Goal: Transaction & Acquisition: Purchase product/service

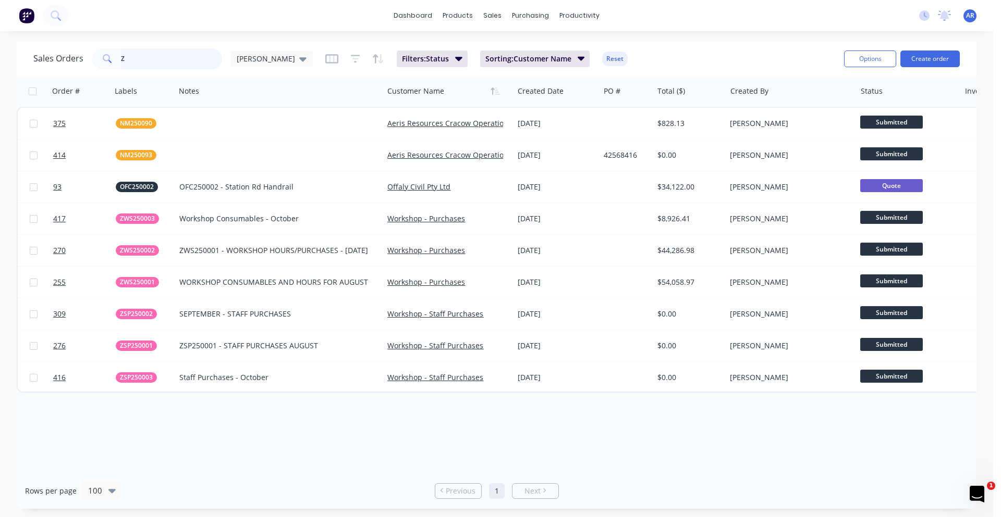
click at [147, 59] on input "Z" at bounding box center [172, 58] width 102 height 21
drag, startPoint x: 147, startPoint y: 59, endPoint x: 119, endPoint y: 63, distance: 28.8
click at [119, 63] on div "Z" at bounding box center [157, 58] width 130 height 21
type input "Rotex"
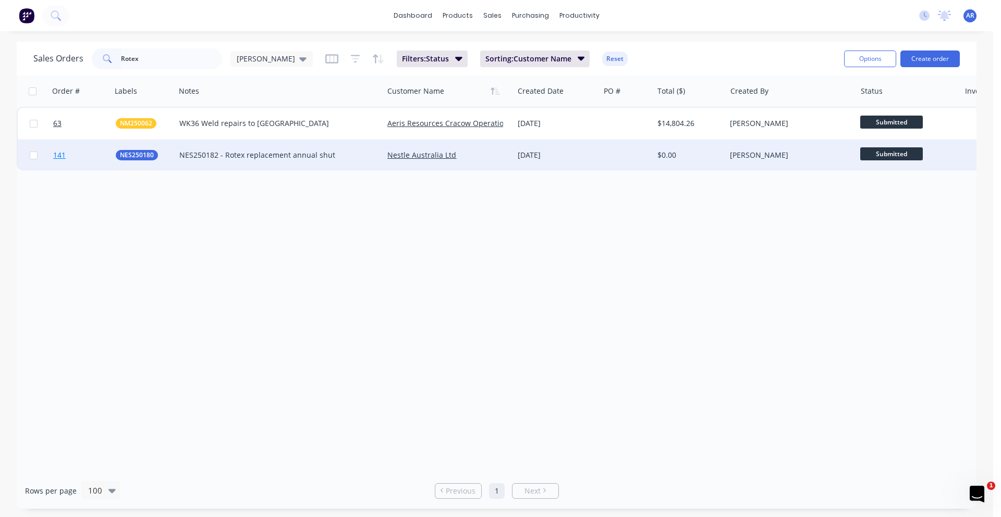
click at [82, 153] on link "141" at bounding box center [84, 155] width 63 height 31
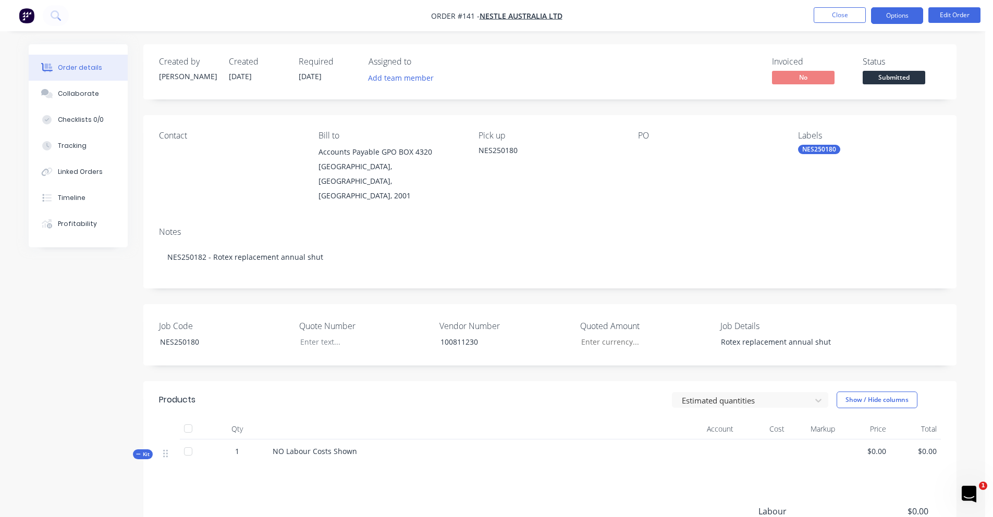
click at [888, 19] on button "Options" at bounding box center [897, 15] width 52 height 17
click at [944, 14] on button "Edit Order" at bounding box center [954, 15] width 52 height 16
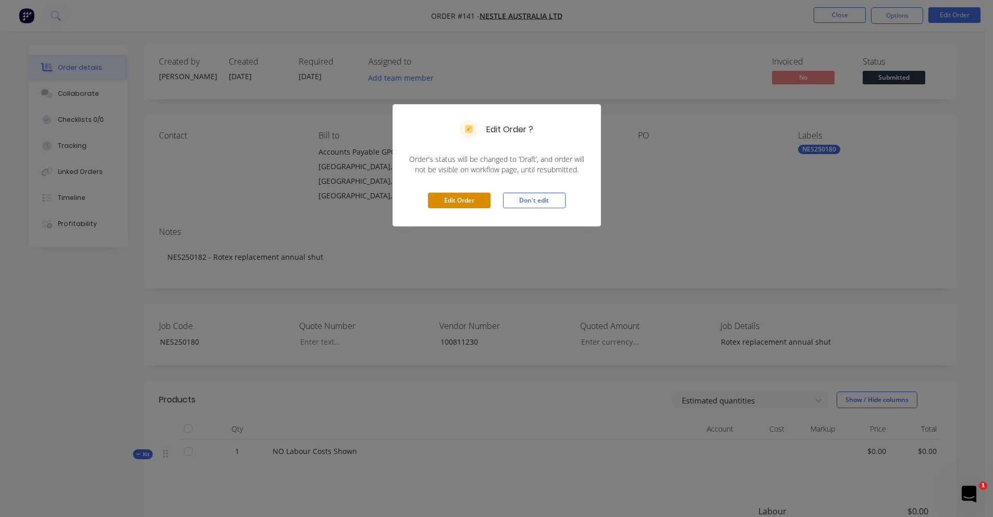
click at [454, 204] on button "Edit Order" at bounding box center [459, 201] width 63 height 16
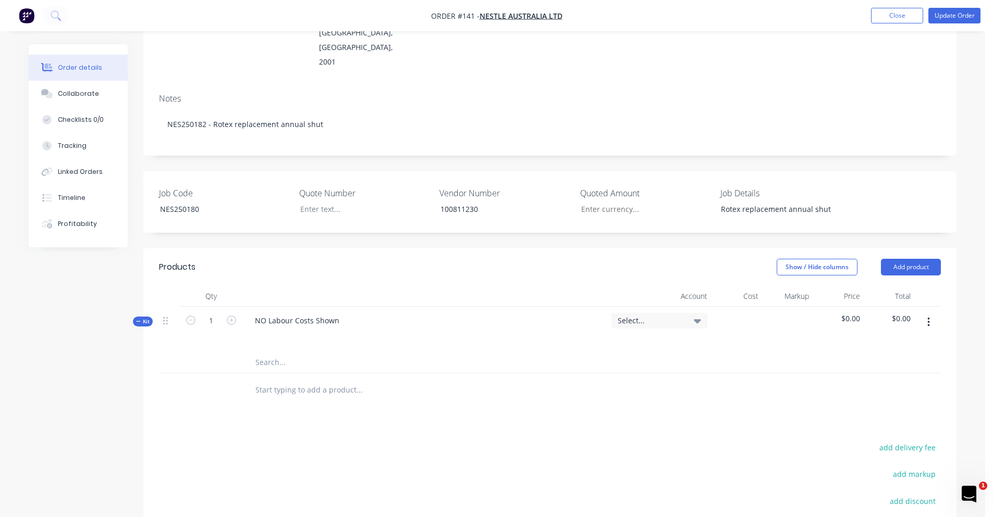
scroll to position [208, 0]
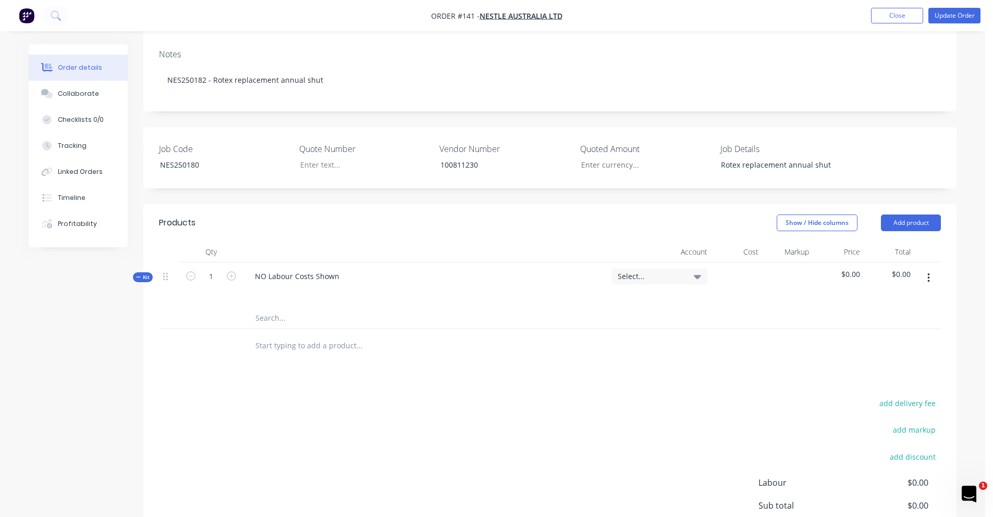
click at [287, 308] on input "text" at bounding box center [359, 318] width 208 height 21
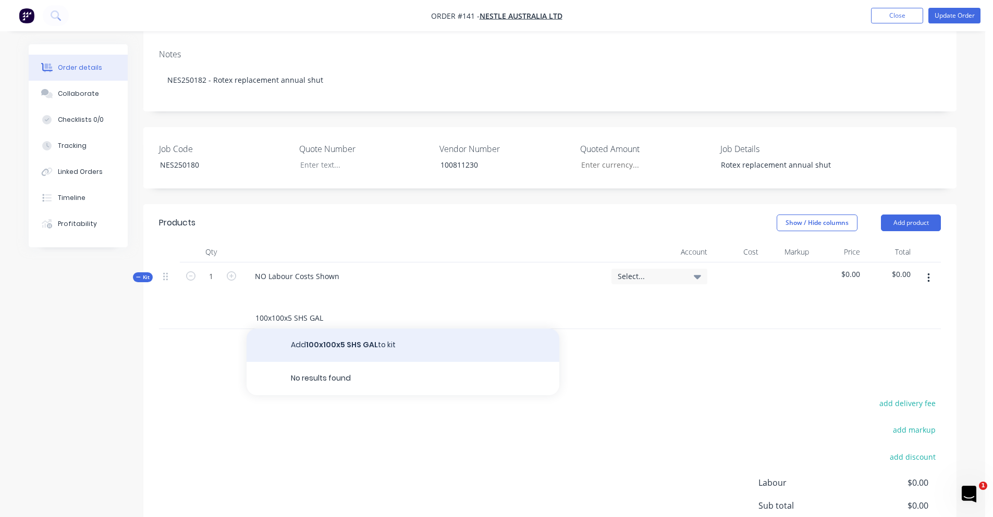
type input "100x100x5 SHS GAL"
click at [328, 329] on button "Add 100x100x5 SHS GAL to kit" at bounding box center [402, 345] width 313 height 33
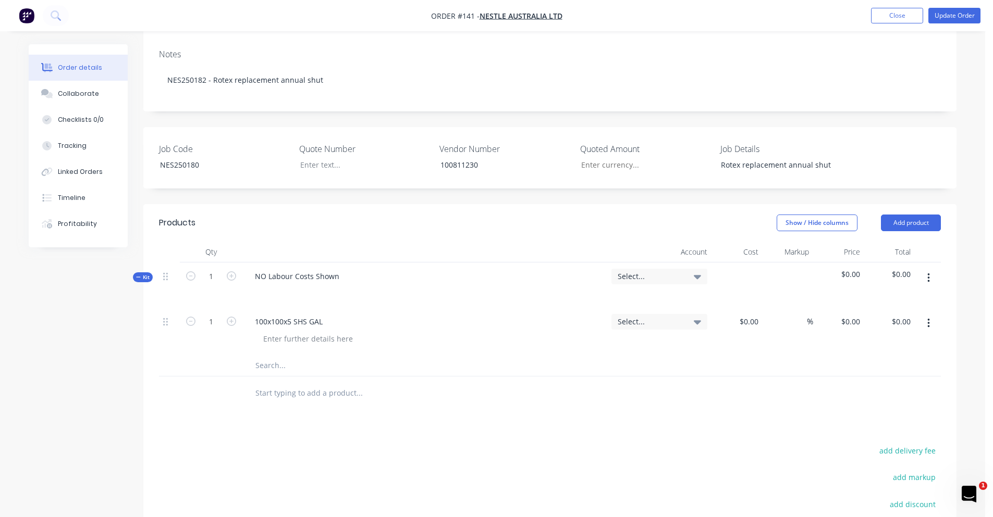
click at [261, 355] on input "text" at bounding box center [359, 365] width 208 height 21
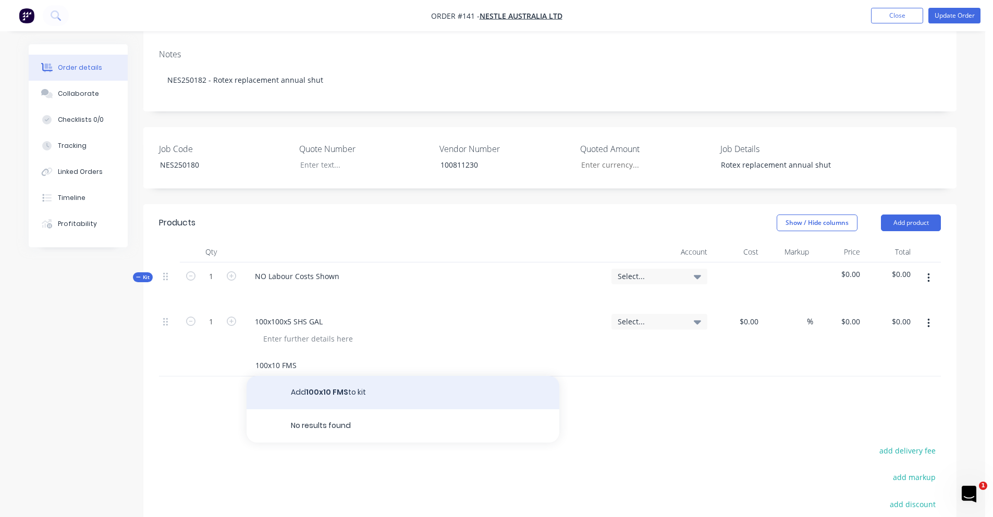
type input "100x10 FMS"
click at [398, 376] on button "Add 100x10 FMS to kit" at bounding box center [402, 392] width 313 height 33
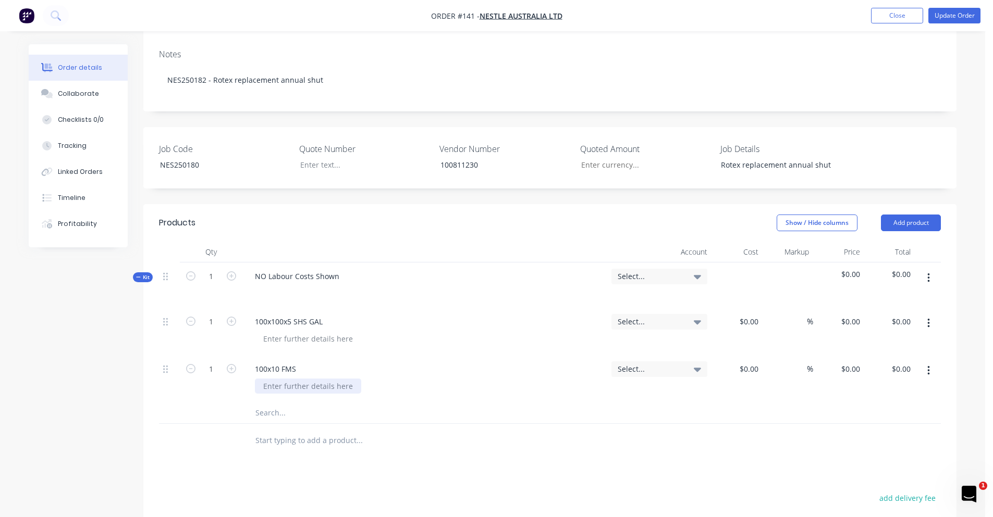
click at [288, 379] on div at bounding box center [308, 386] width 106 height 15
click at [959, 17] on button "Update Order" at bounding box center [954, 16] width 52 height 16
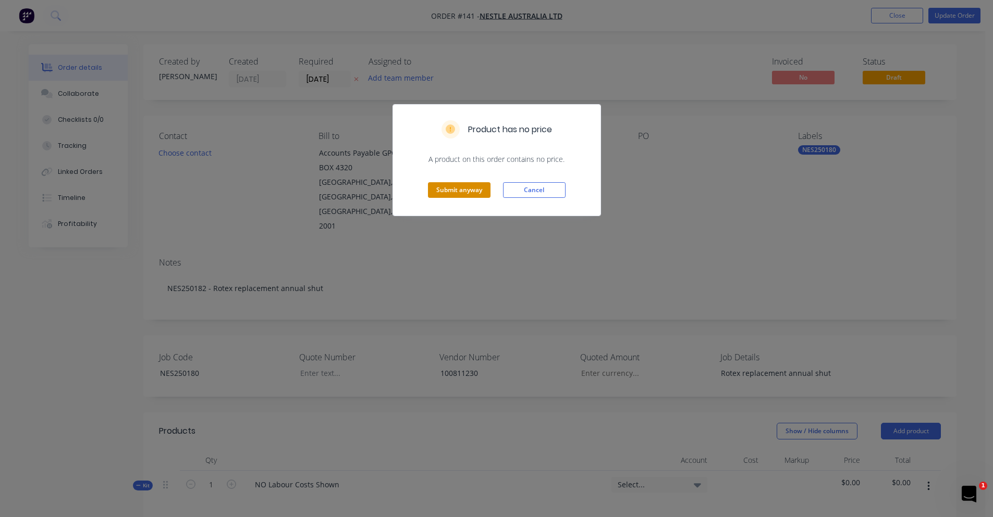
click at [473, 189] on button "Submit anyway" at bounding box center [459, 190] width 63 height 16
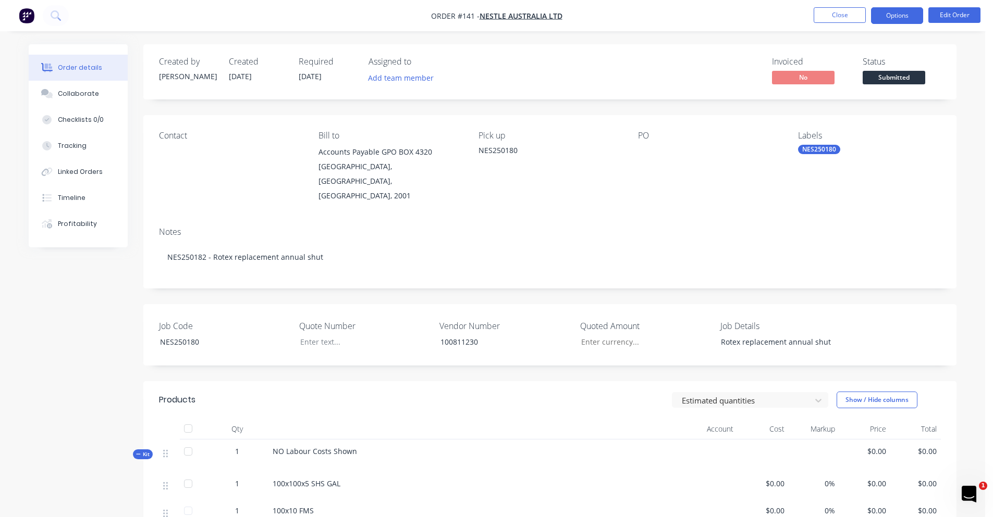
click at [911, 11] on button "Options" at bounding box center [897, 15] width 52 height 17
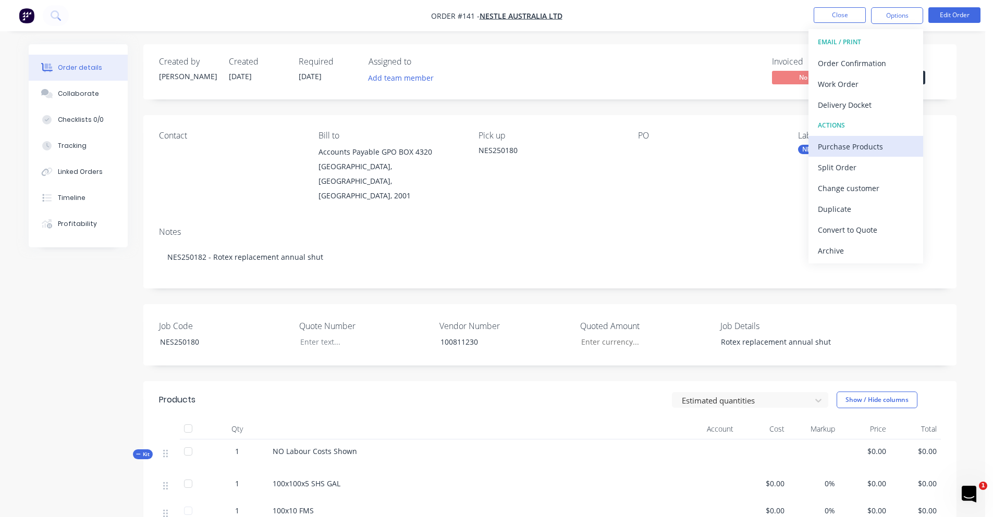
click at [854, 145] on div "Purchase Products" at bounding box center [866, 146] width 96 height 15
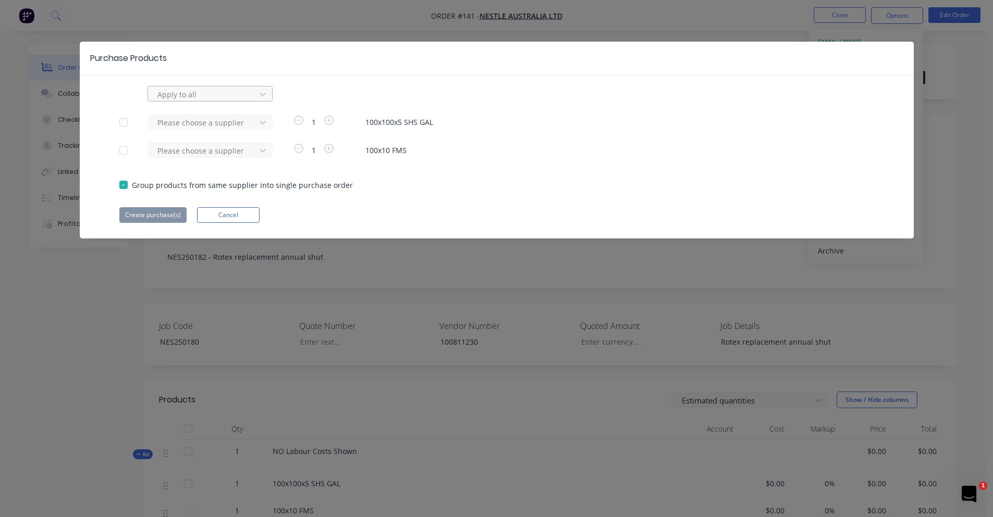
click at [192, 101] on div "Apply to all" at bounding box center [203, 95] width 100 height 16
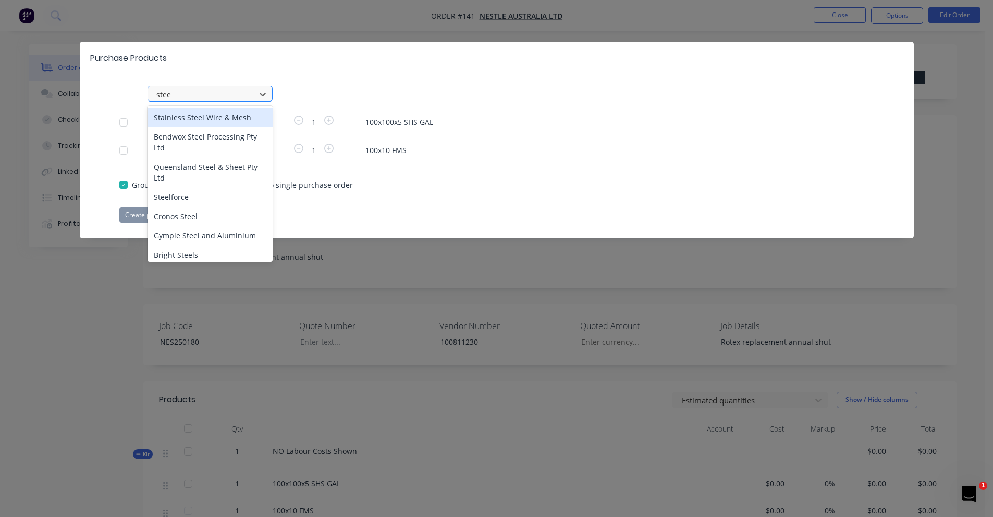
type input "steel"
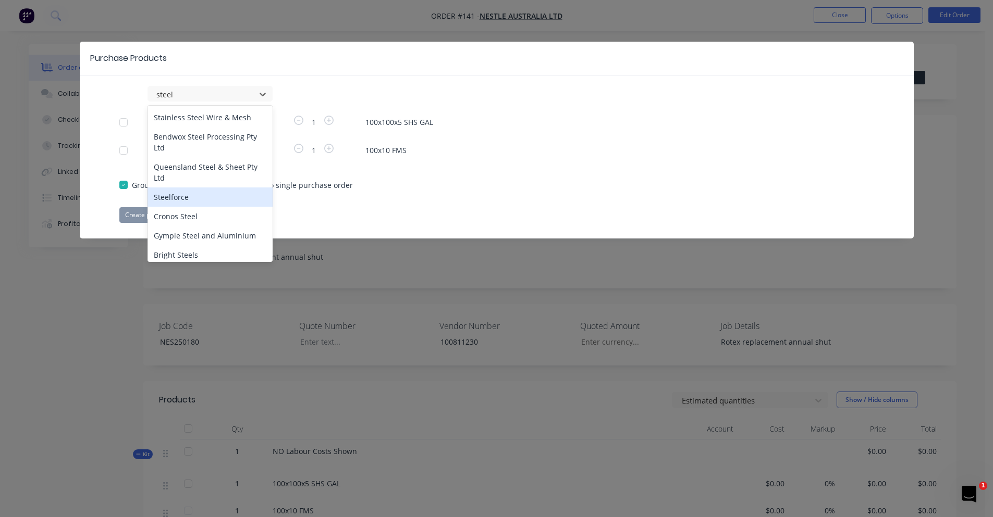
click at [194, 195] on div "Steelforce" at bounding box center [209, 197] width 125 height 19
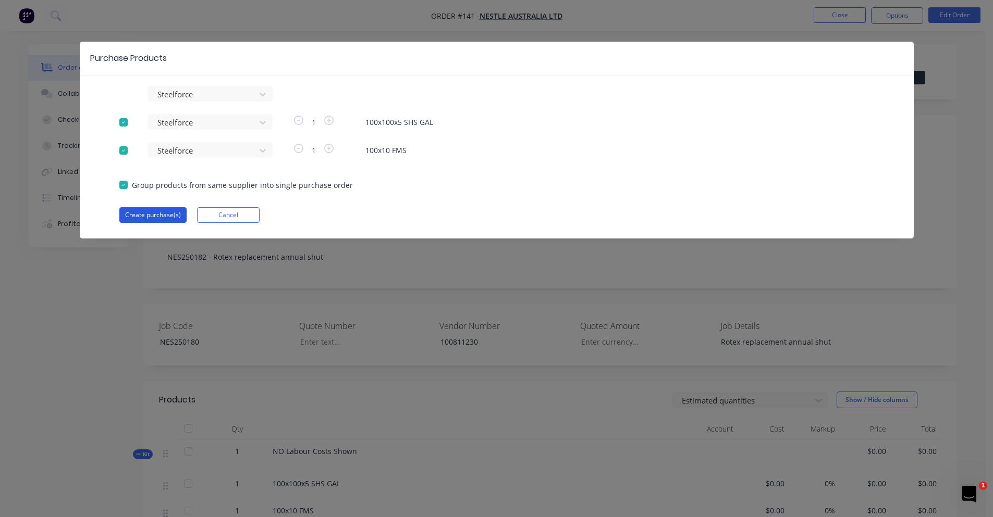
click at [169, 213] on button "Create purchase(s)" at bounding box center [152, 215] width 67 height 16
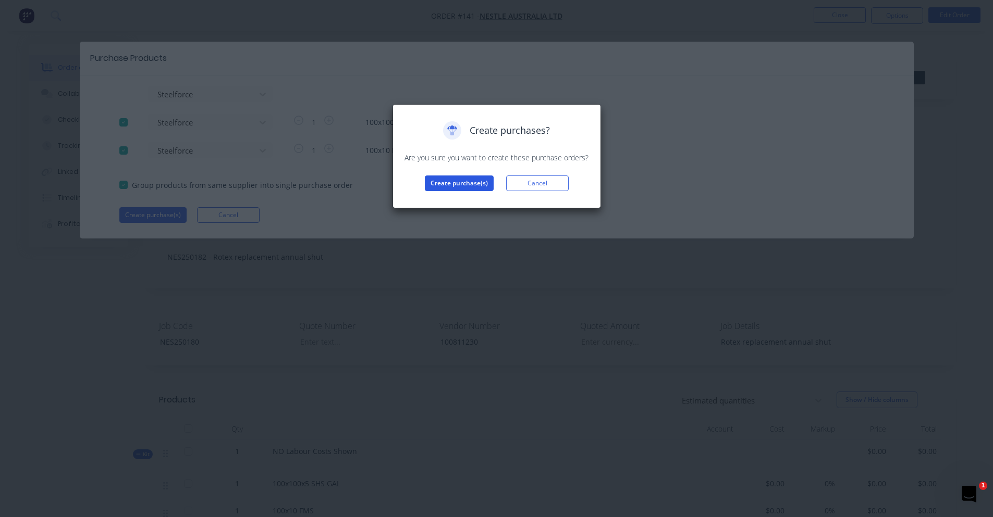
click at [453, 186] on button "Create purchase(s)" at bounding box center [459, 184] width 69 height 16
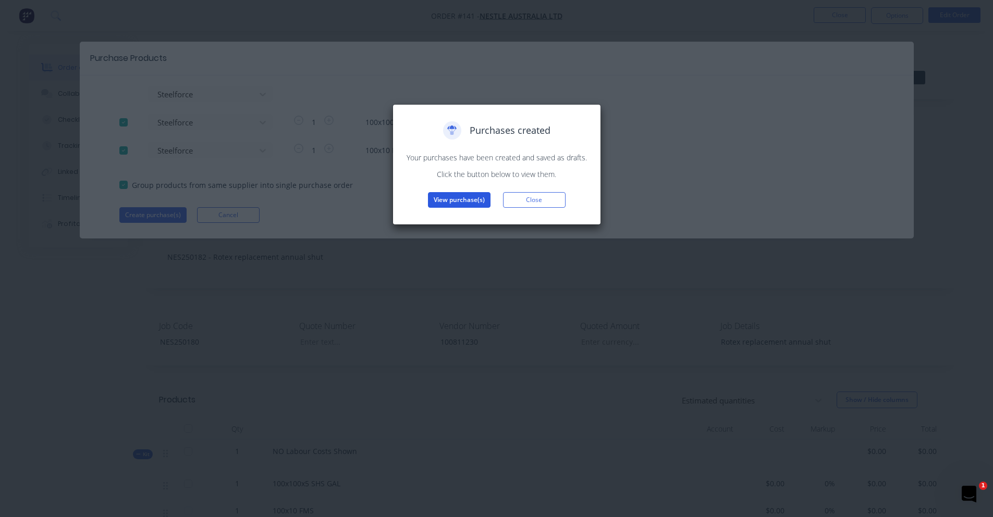
click at [469, 198] on button "View purchase(s)" at bounding box center [459, 200] width 63 height 16
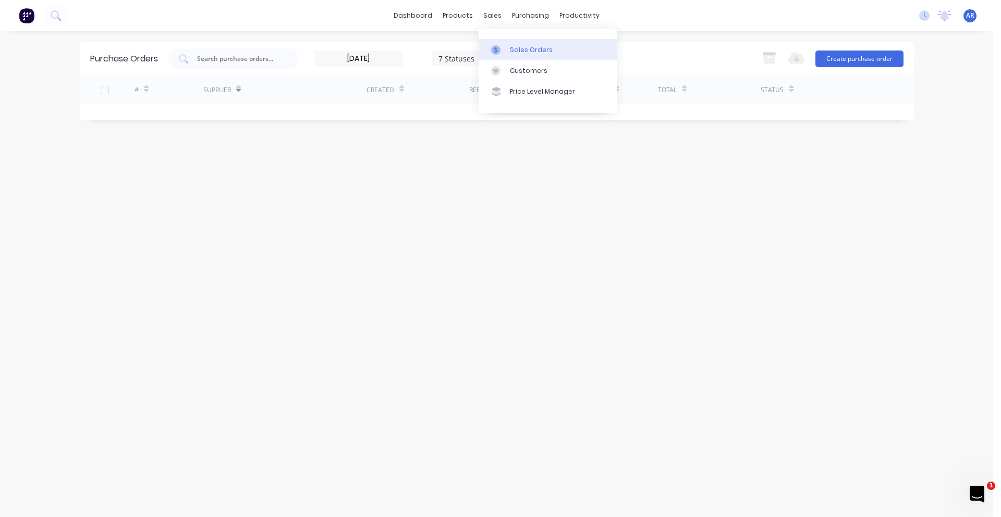
click at [526, 56] on link "Sales Orders" at bounding box center [547, 49] width 138 height 21
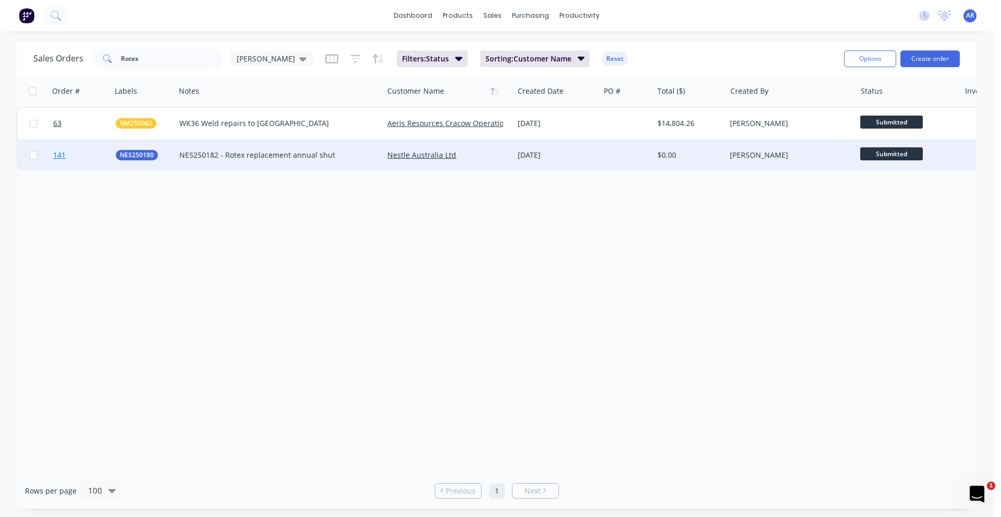
click at [88, 155] on link "141" at bounding box center [84, 155] width 63 height 31
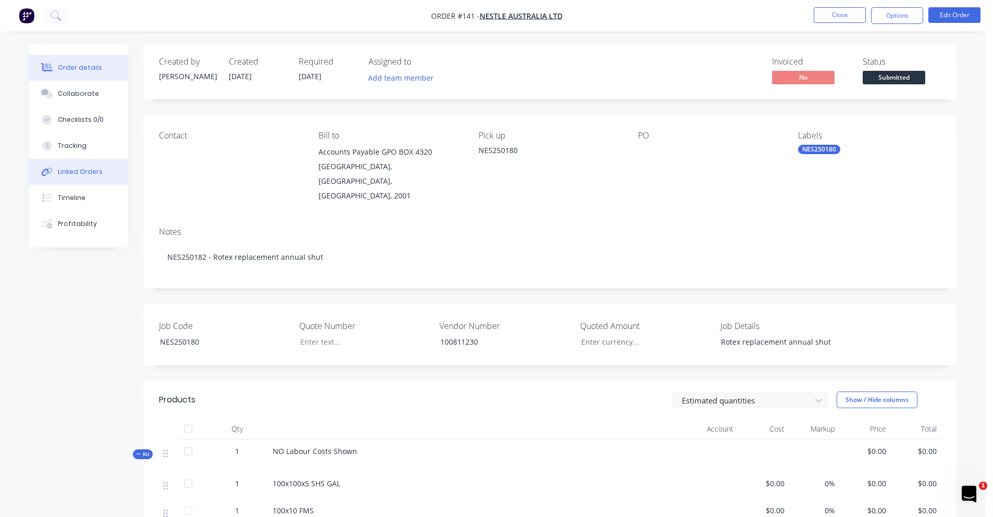
click at [90, 168] on div "Linked Orders" at bounding box center [80, 171] width 45 height 9
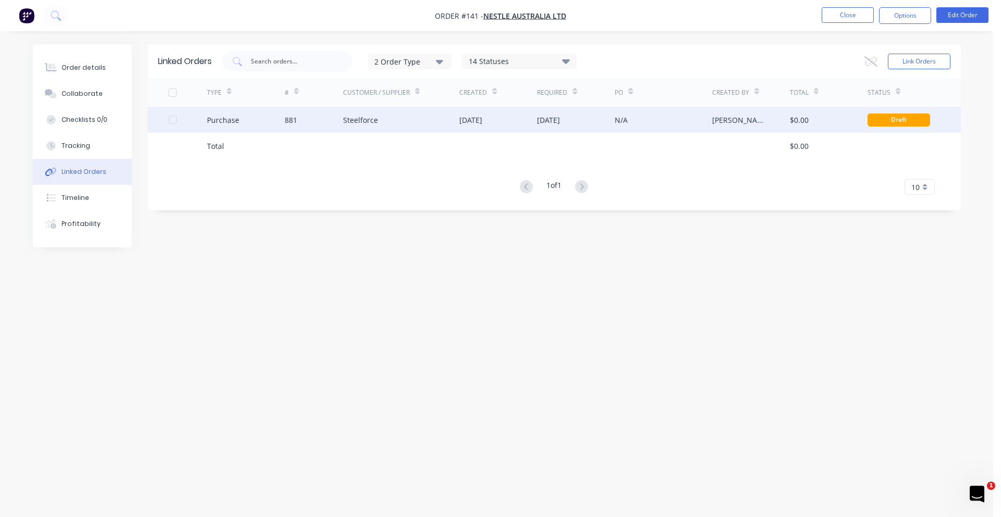
click at [254, 121] on div "Purchase" at bounding box center [246, 120] width 78 height 26
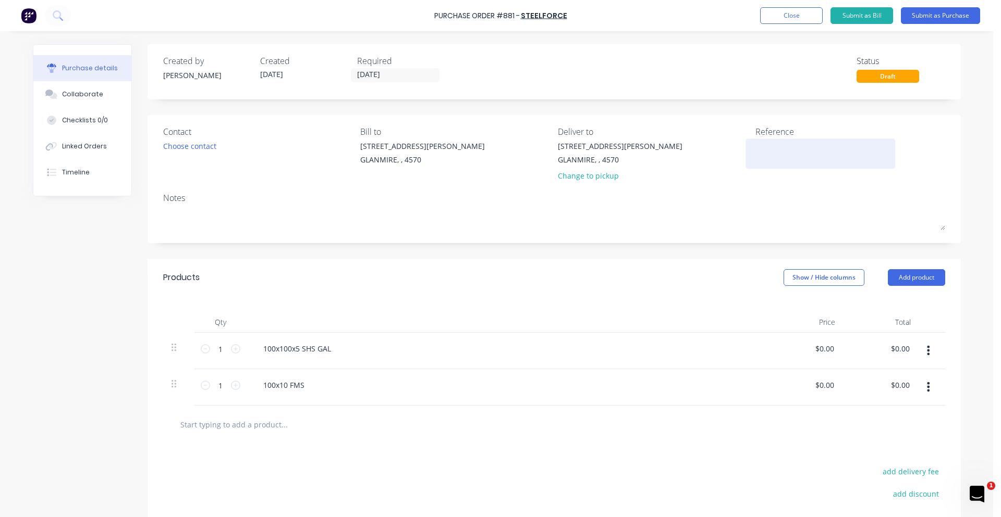
click at [762, 149] on textarea at bounding box center [820, 152] width 130 height 23
type textarea "NE"
type textarea "x"
type textarea "NES"
type textarea "x"
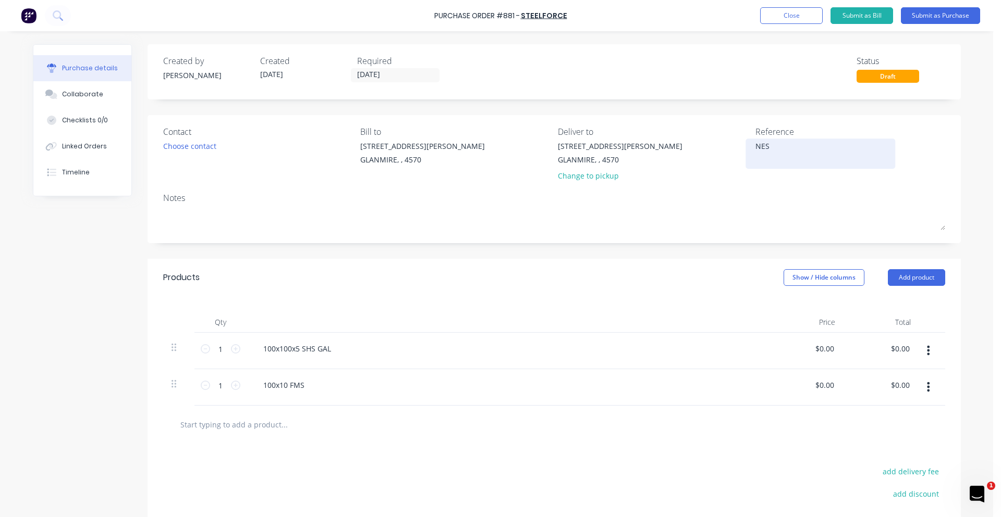
type textarea "NES2"
type textarea "x"
type textarea "NES25"
type textarea "x"
type textarea "NES250"
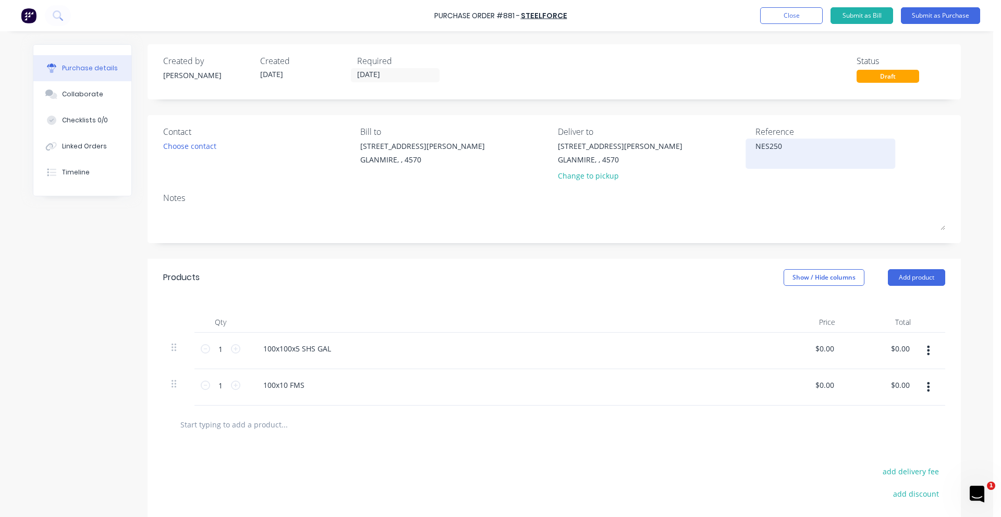
type textarea "x"
type textarea "NES2501"
type textarea "x"
type textarea "NES25018"
type textarea "x"
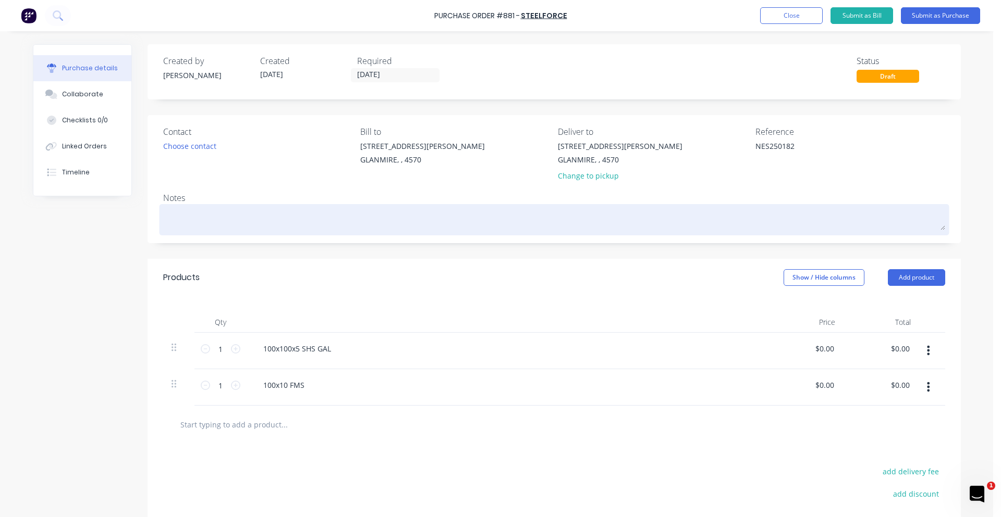
type textarea "NES250182"
type textarea "x"
type textarea "NES250182"
click at [292, 211] on textarea at bounding box center [554, 218] width 782 height 23
type textarea "x"
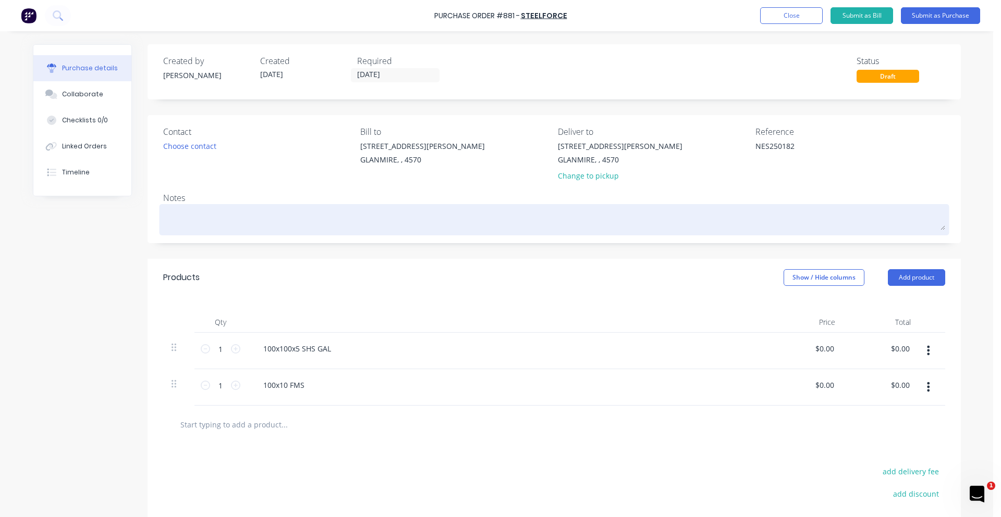
type textarea "N"
type textarea "x"
type textarea "NE"
type textarea "x"
type textarea "NES"
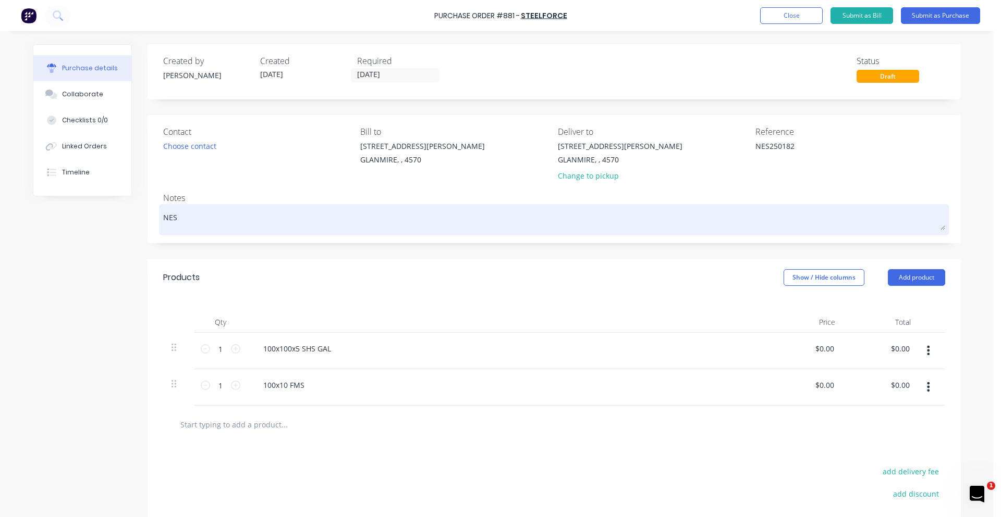
type textarea "x"
type textarea "NES2"
type textarea "x"
type textarea "NES25"
type textarea "x"
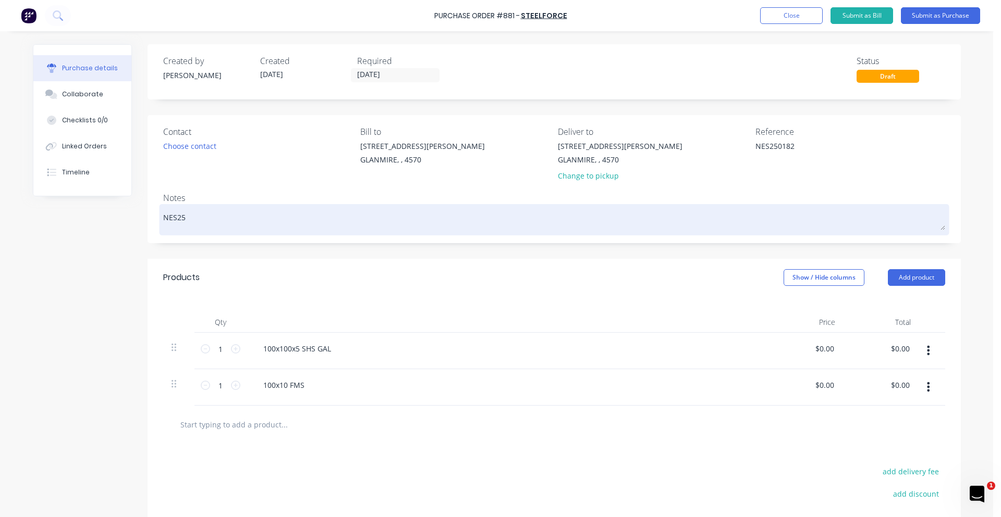
type textarea "NES250"
type textarea "x"
type textarea "NES2501"
type textarea "x"
type textarea "NES25018"
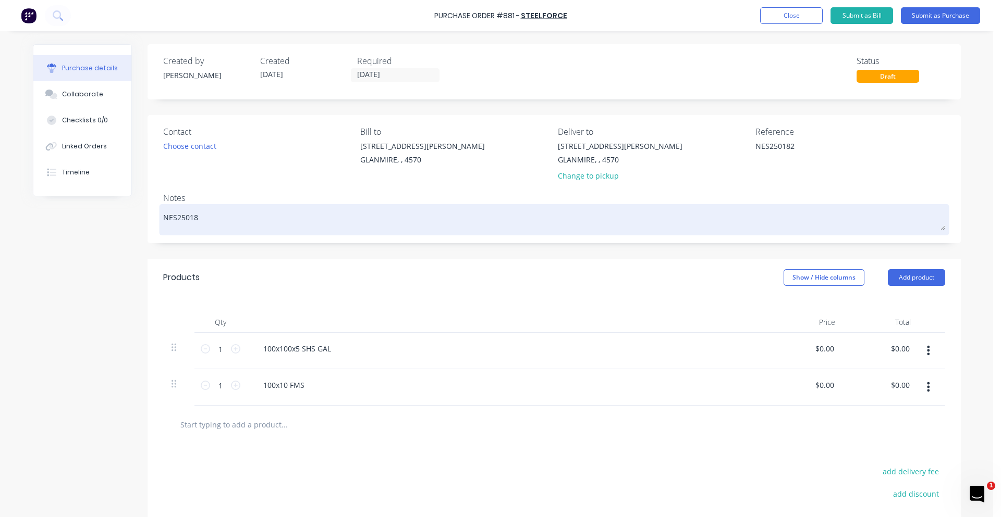
type textarea "x"
type textarea "NES250182"
type textarea "x"
type textarea "NES250182"
type textarea "x"
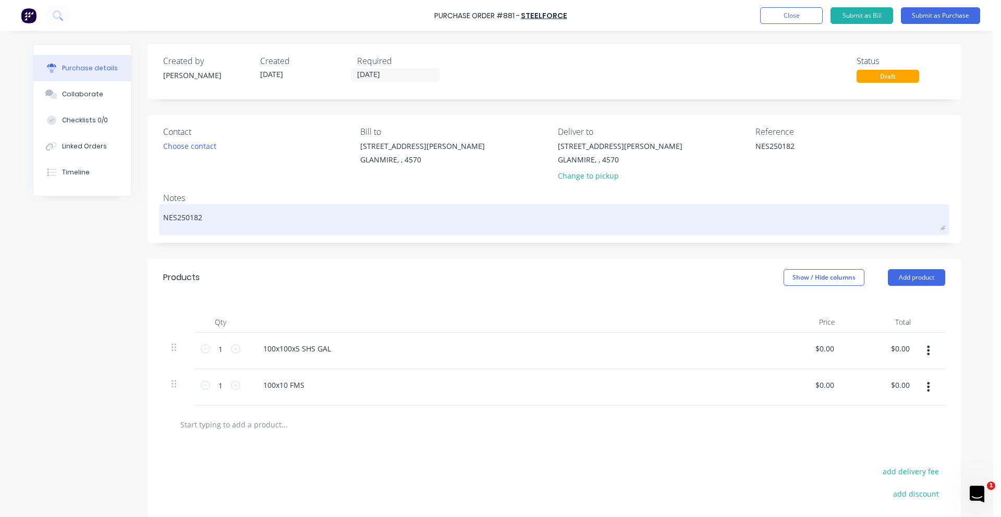
type textarea "NES250182 A"
type textarea "x"
type textarea "NES250182 Ad"
type textarea "x"
type textarea "NES250182 Ada"
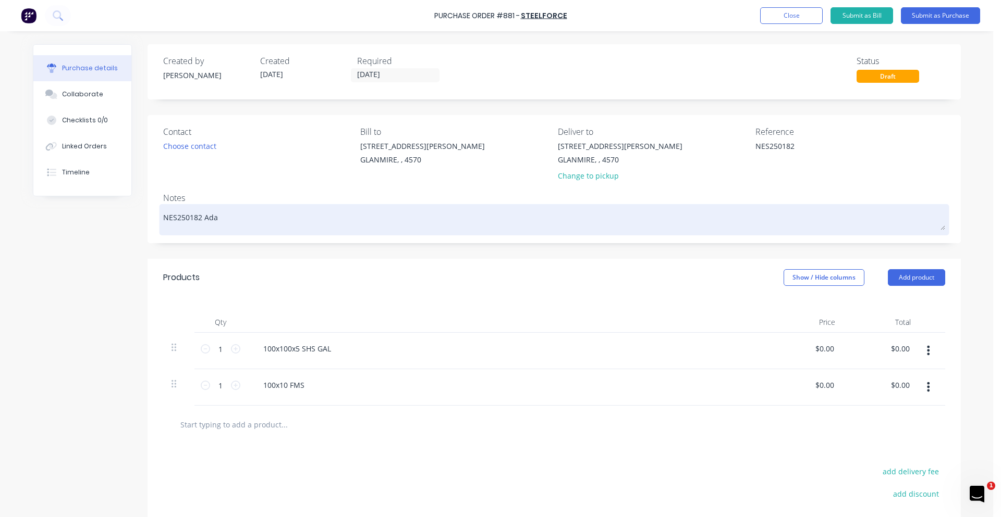
type textarea "x"
type textarea "NES250182 [PERSON_NAME]"
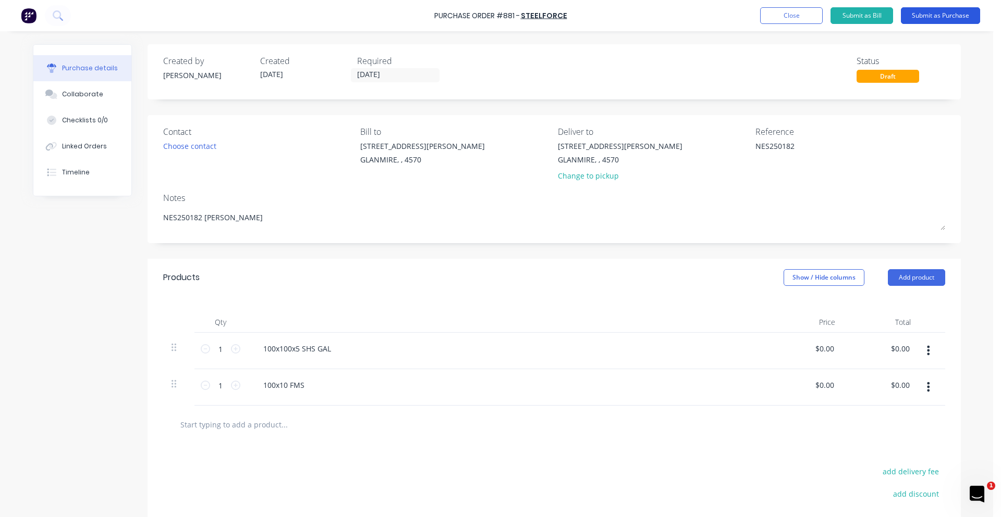
click at [921, 16] on button "Submit as Purchase" at bounding box center [939, 15] width 79 height 17
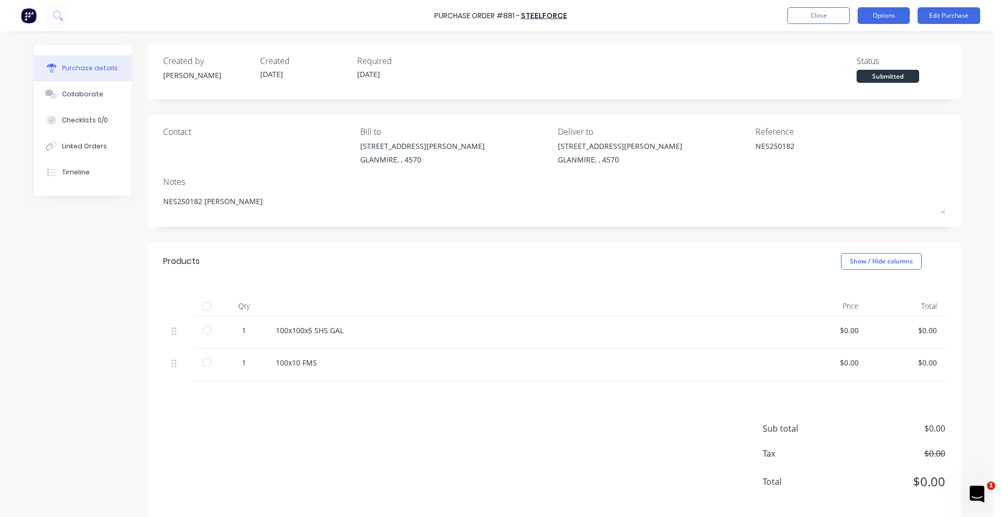
click at [900, 16] on button "Options" at bounding box center [883, 15] width 52 height 17
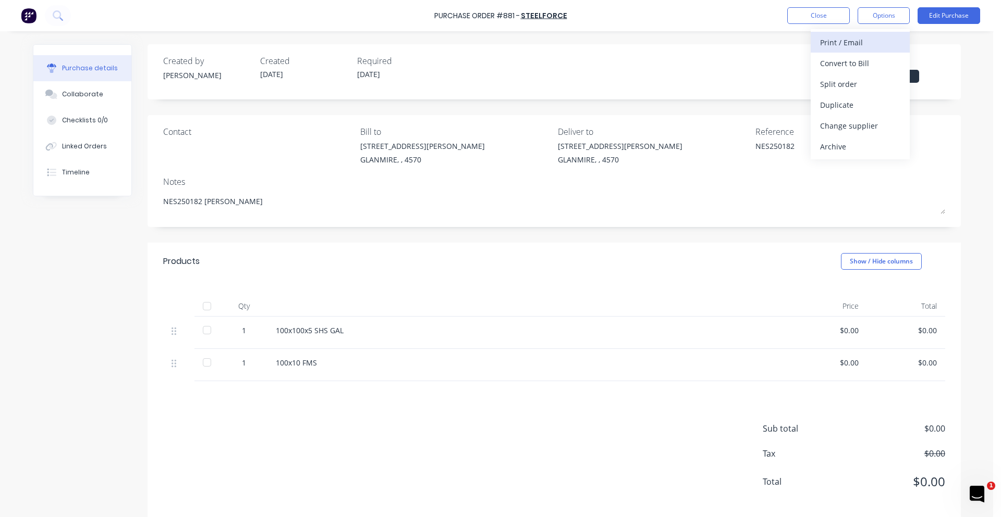
click at [849, 47] on div "Print / Email" at bounding box center [860, 42] width 80 height 15
click at [845, 88] on div "Without pricing" at bounding box center [860, 84] width 80 height 15
type textarea "x"
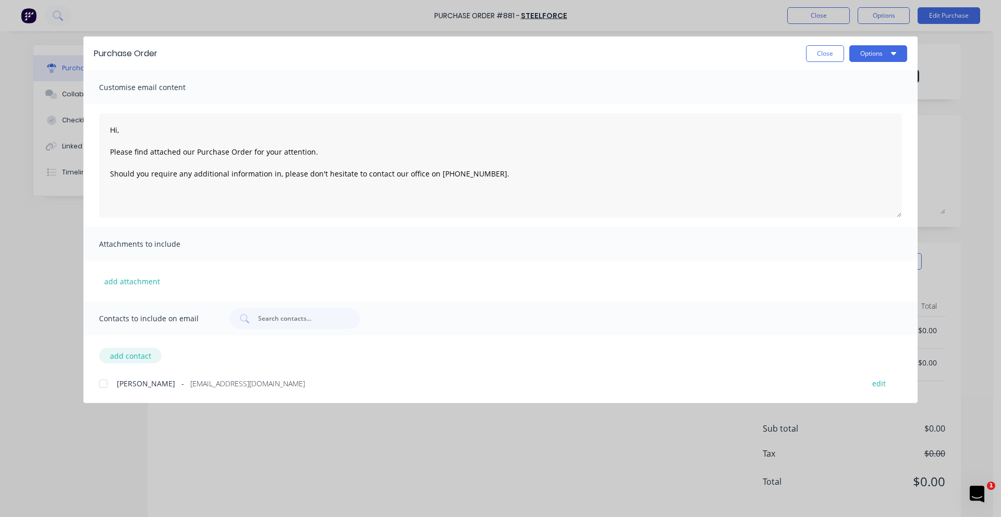
click at [130, 359] on button "add contact" at bounding box center [130, 356] width 63 height 16
type textarea "Hi, Please find attached our Purchase Order for your attention. Should you requ…"
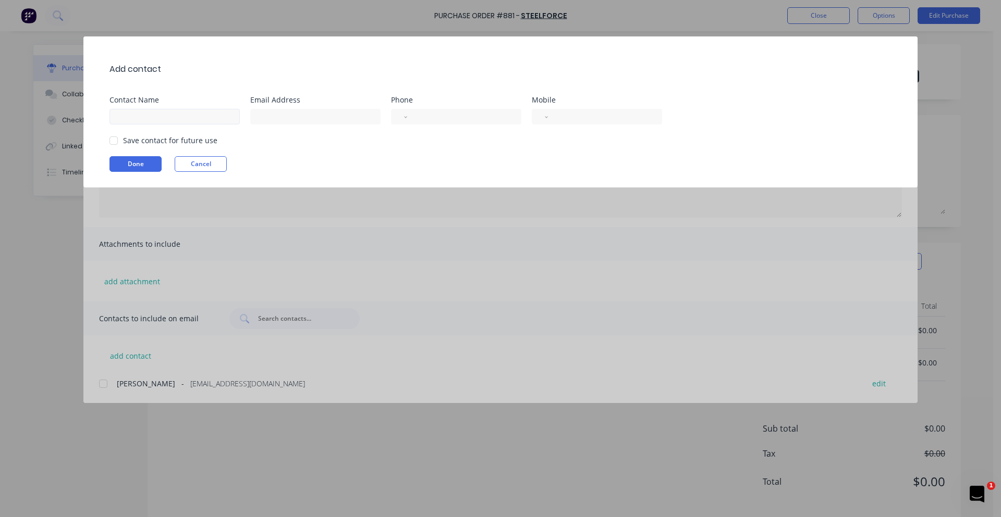
type textarea "x"
type textarea "Hi, Please find attached our Purchase Order for your attention. Should you requ…"
click at [178, 116] on input at bounding box center [174, 117] width 130 height 16
type input "[PERSON_NAME]"
type input "[PERSON_NAME][EMAIL_ADDRESS][DOMAIN_NAME]"
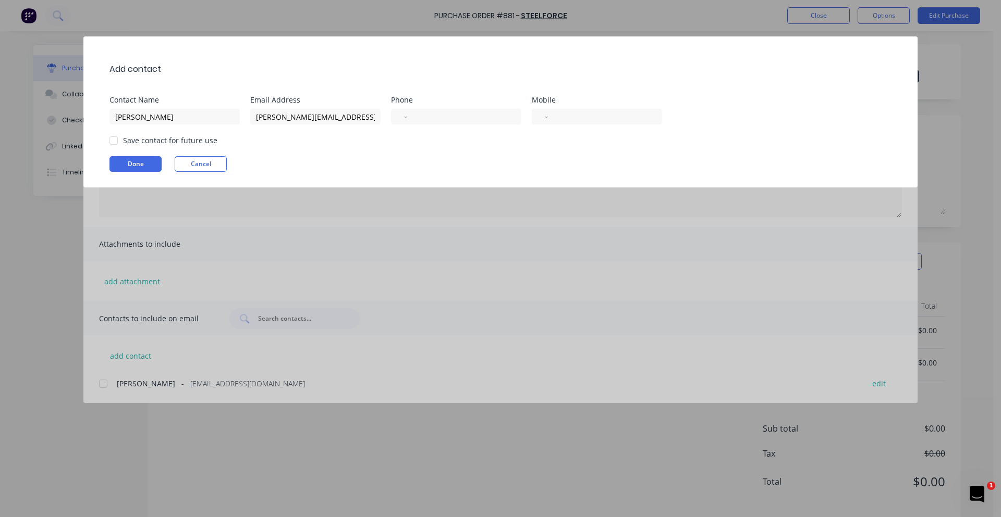
select select "AU"
type input "0457 990 093"
click at [144, 160] on button "Done" at bounding box center [135, 164] width 52 height 16
type textarea "x"
type textarea "Hi, Please find attached our Purchase Order for your attention. Should you requ…"
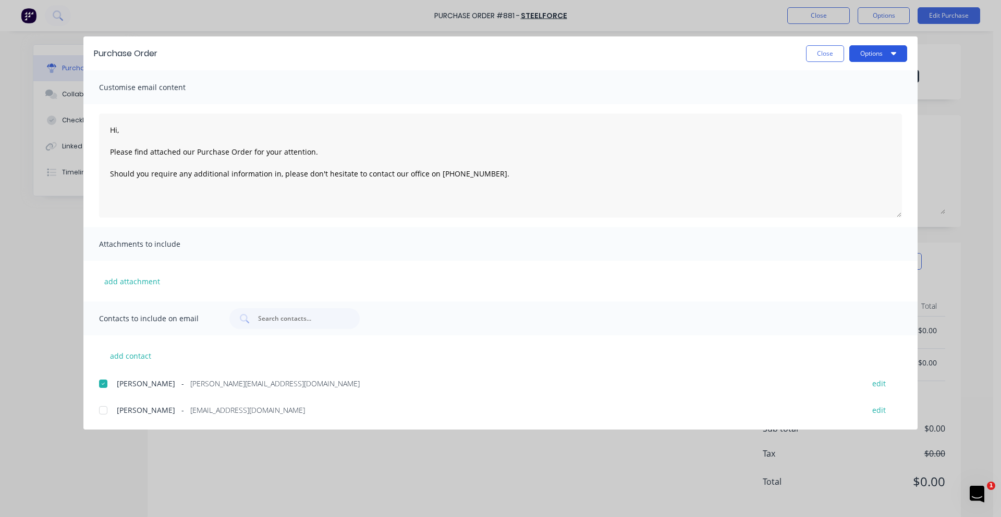
click at [865, 54] on button "Options" at bounding box center [878, 53] width 58 height 17
click at [838, 119] on div "Email" at bounding box center [857, 121] width 80 height 15
type textarea "x"
type textarea "Hi, Please find attached our Purchase Order for your attention. Should you requ…"
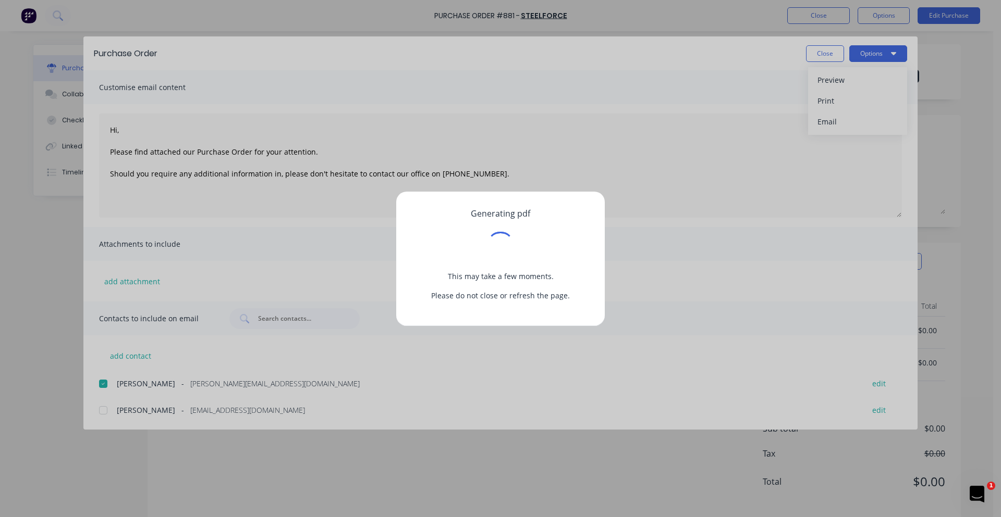
type textarea "x"
type textarea "Hi, Please find attached our Purchase Order for your attention. Should you requ…"
type textarea "x"
type textarea "Hi, Please find attached our Purchase Order for your attention. Should you requ…"
type textarea "x"
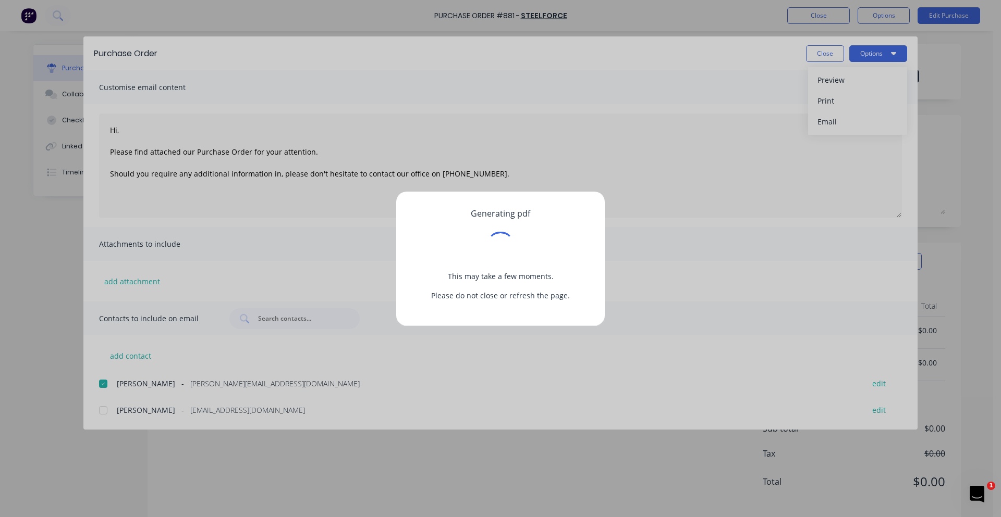
type textarea "Hi, Please find attached our Purchase Order for your attention. Should you requ…"
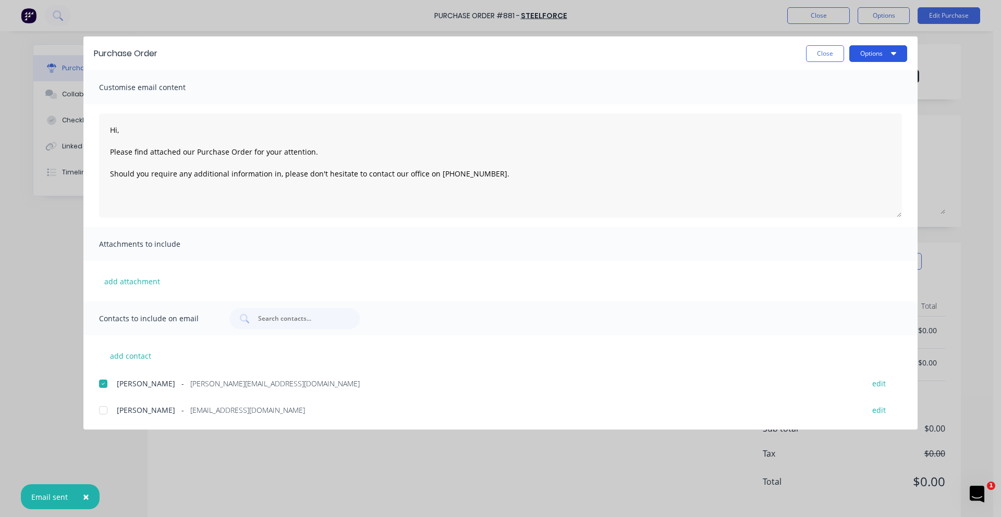
type textarea "x"
type textarea "Hi, Please find attached our Purchase Order for your attention. Should you requ…"
click at [885, 53] on button "Options" at bounding box center [878, 53] width 58 height 17
click at [866, 106] on div "Print" at bounding box center [857, 100] width 80 height 15
type textarea "x"
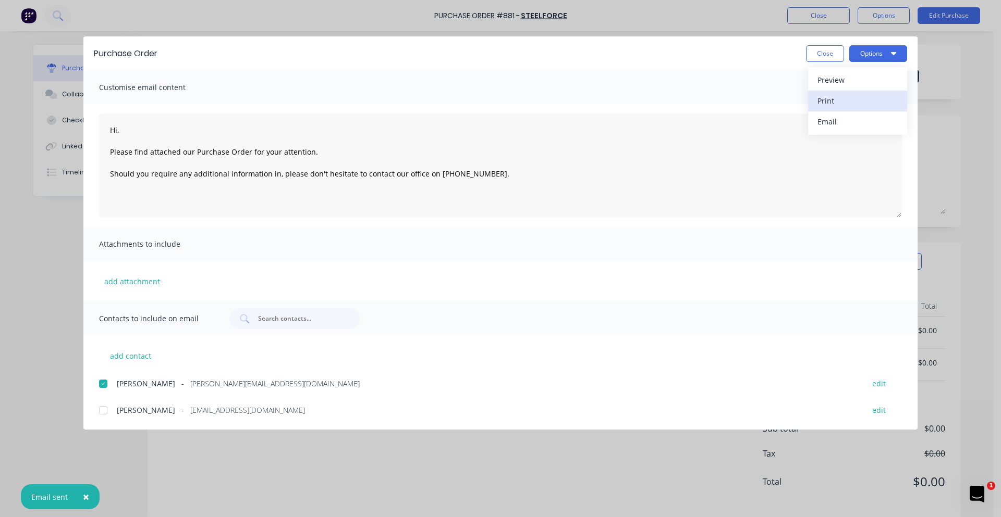
type textarea "Hi, Please find attached our Purchase Order for your attention. Should you requ…"
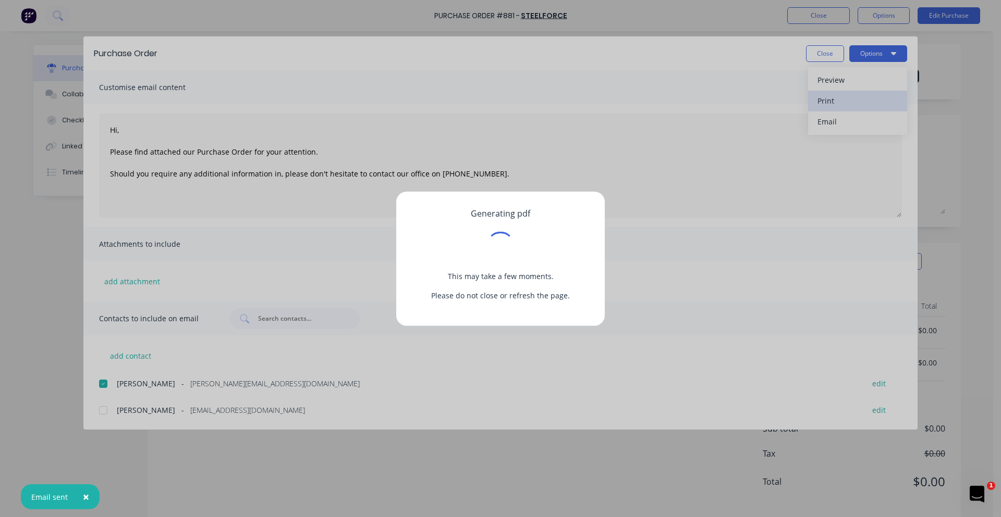
type textarea "x"
type textarea "Hi, Please find attached our Purchase Order for your attention. Should you requ…"
type textarea "x"
type textarea "Hi, Please find attached our Purchase Order for your attention. Should you requ…"
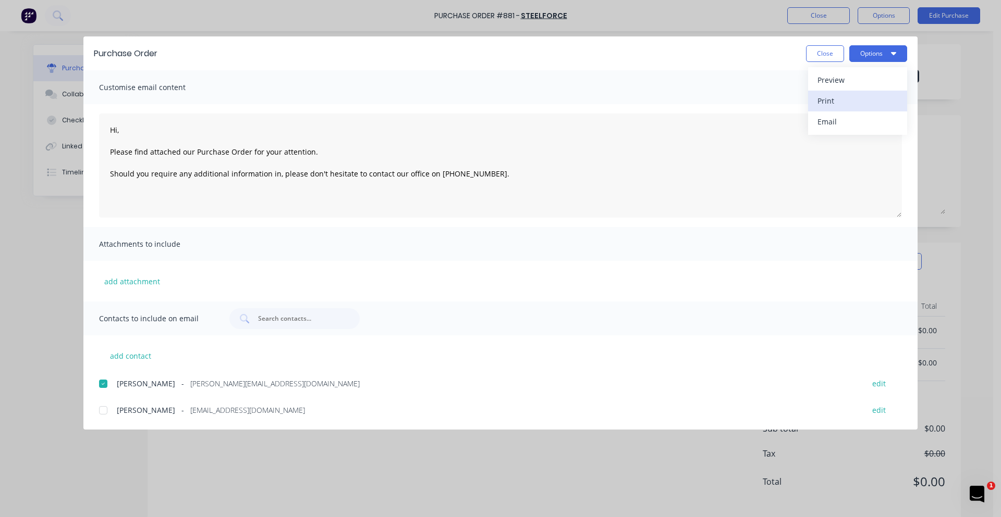
type textarea "x"
type textarea "Hi, Please find attached our Purchase Order for your attention. Should you requ…"
type textarea "x"
type textarea "Hi, Please find attached our Purchase Order for your attention. Should you requ…"
type textarea "x"
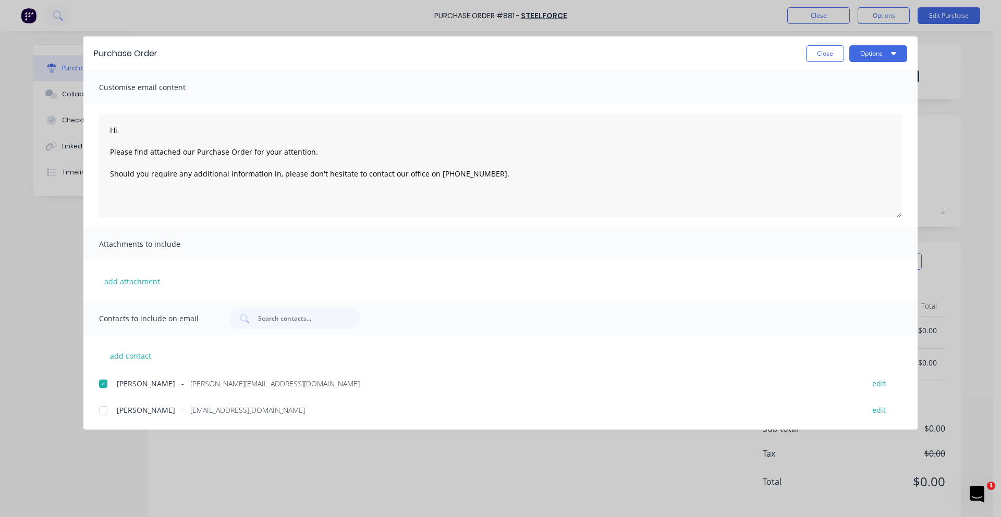
type textarea "Hi, Please find attached our Purchase Order for your attention. Should you requ…"
type textarea "x"
type textarea "Hi, Please find attached our Purchase Order for your attention. Should you requ…"
type textarea "x"
type textarea "Hi, Please find attached our Purchase Order for your attention. Should you requ…"
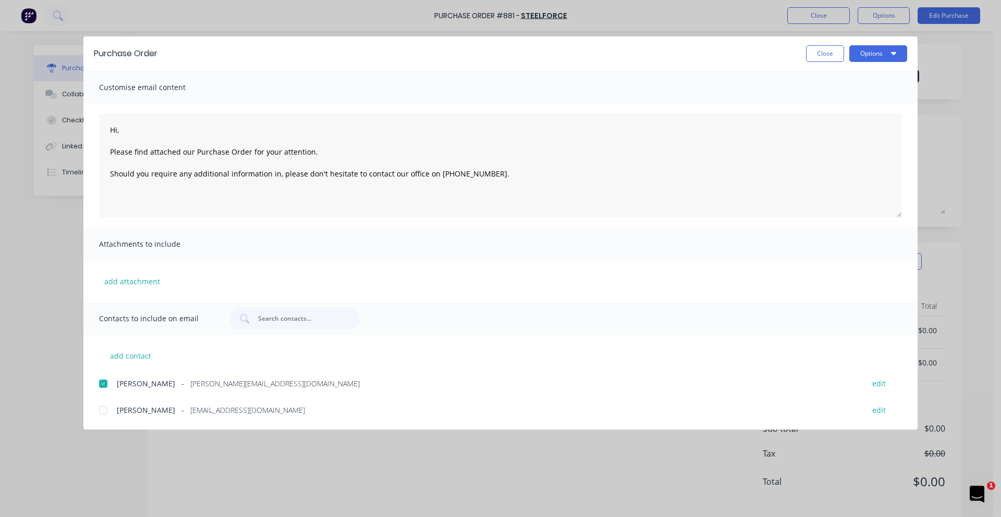
type textarea "x"
type textarea "Hi, Please find attached our Purchase Order for your attention. Should you requ…"
type textarea "x"
type textarea "Hi, Please find attached our Purchase Order for your attention. Should you requ…"
type textarea "x"
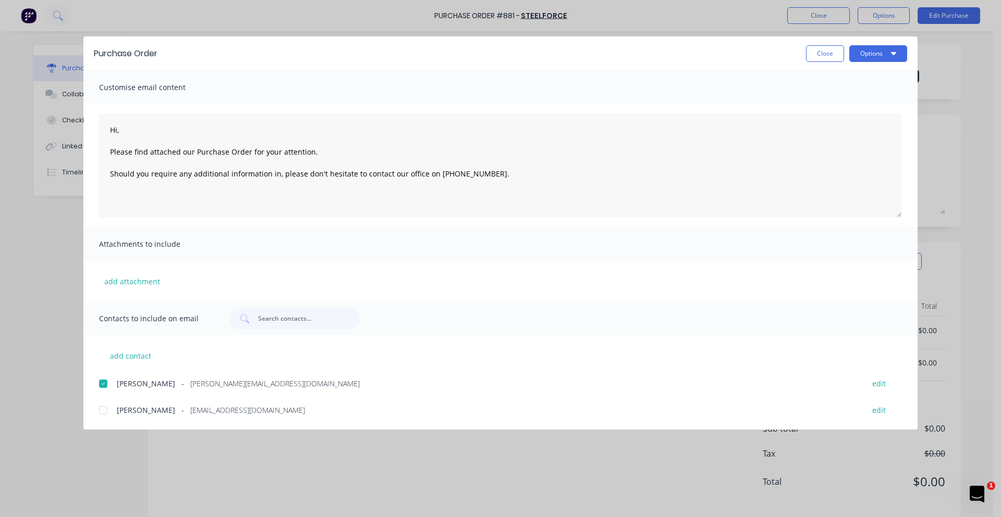
type textarea "Hi, Please find attached our Purchase Order for your attention. Should you requ…"
type textarea "x"
type textarea "Hi, Please find attached our Purchase Order for your attention. Should you requ…"
type textarea "x"
type textarea "Hi, Please find attached our Purchase Order for your attention. Should you requ…"
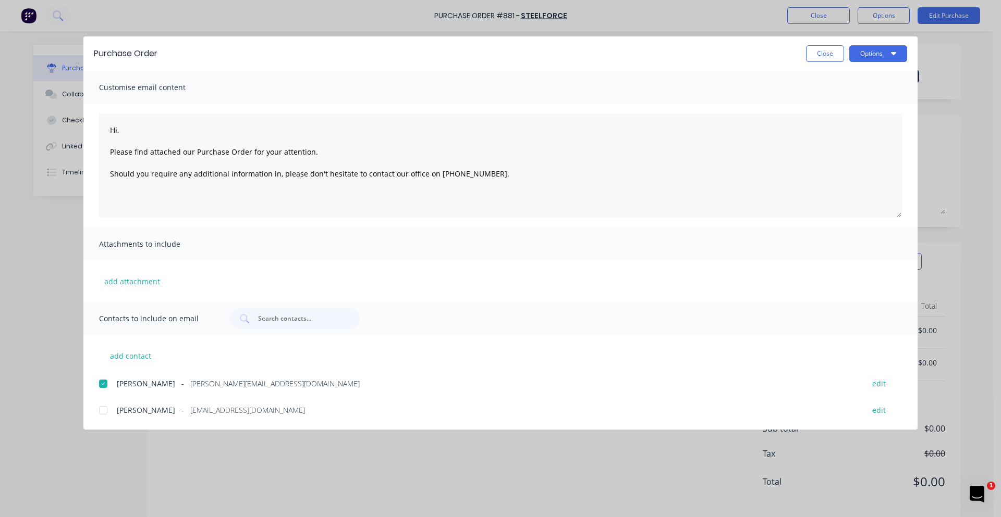
type textarea "x"
type textarea "Hi, Please find attached our Purchase Order for your attention. Should you requ…"
type textarea "x"
type textarea "Hi, Please find attached our Purchase Order for your attention. Should you requ…"
type textarea "x"
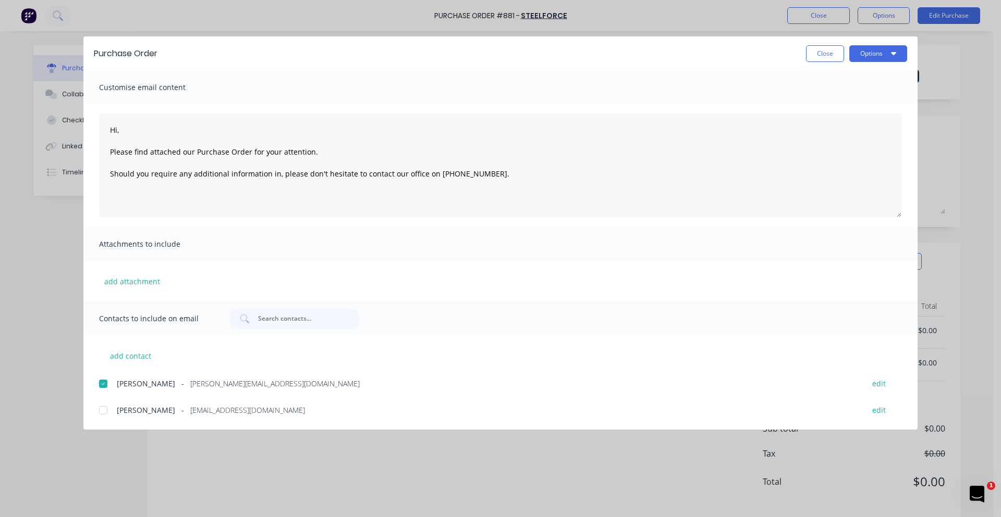
type textarea "Hi, Please find attached our Purchase Order for your attention. Should you requ…"
type textarea "x"
type textarea "Hi, Please find attached our Purchase Order for your attention. Should you requ…"
type textarea "x"
type textarea "Hi, Please find attached our Purchase Order for your attention. Should you requ…"
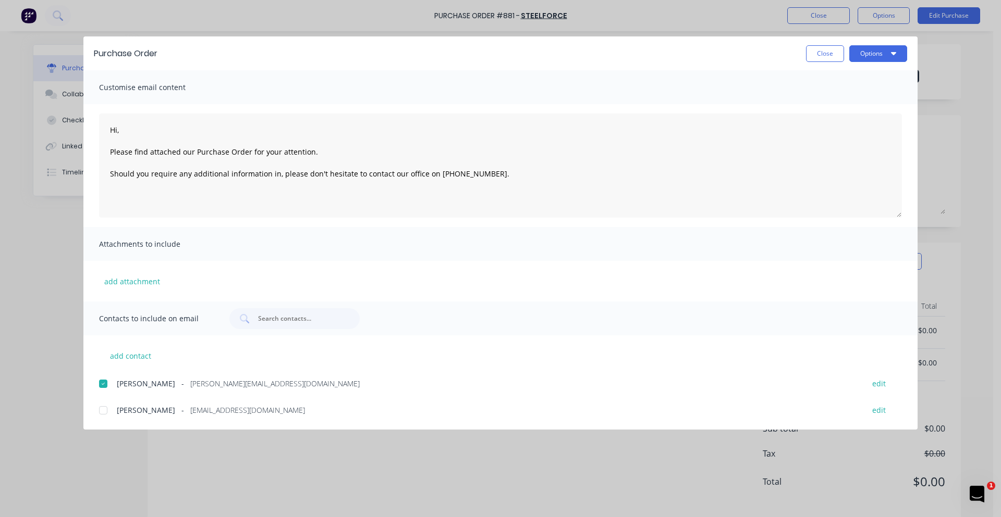
type textarea "x"
type textarea "Hi, Please find attached our Purchase Order for your attention. Should you requ…"
type textarea "x"
type textarea "Hi, Please find attached our Purchase Order for your attention. Should you requ…"
type textarea "x"
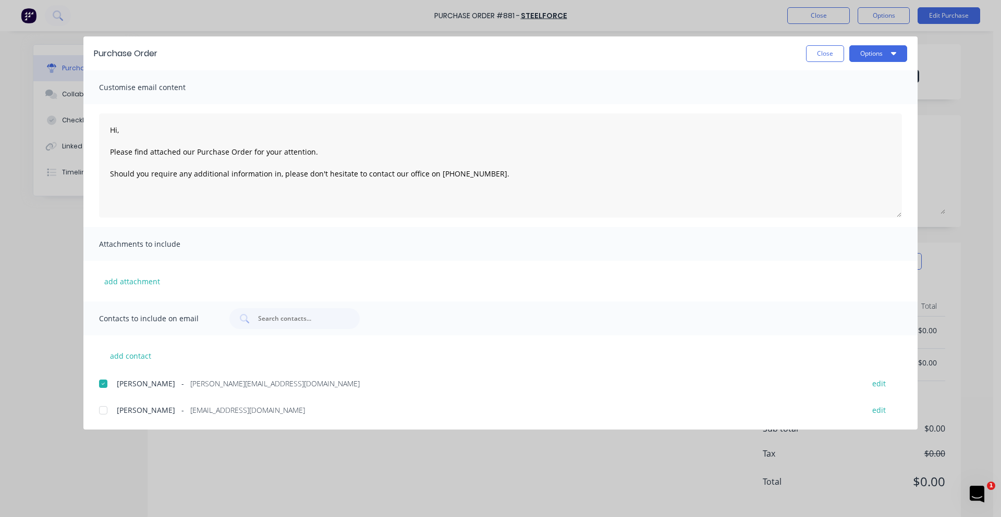
type textarea "Hi, Please find attached our Purchase Order for your attention. Should you requ…"
type textarea "x"
type textarea "Hi, Please find attached our Purchase Order for your attention. Should you requ…"
type textarea "x"
type textarea "Hi, Please find attached our Purchase Order for your attention. Should you requ…"
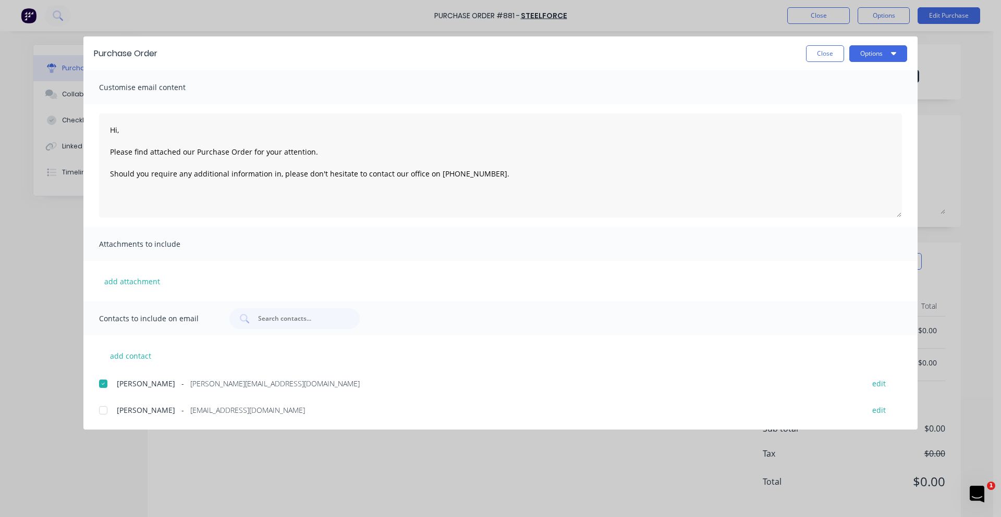
type textarea "x"
type textarea "Hi, Please find attached our Purchase Order for your attention. Should you requ…"
type textarea "x"
type textarea "Hi, Please find attached our Purchase Order for your attention. Should you requ…"
type textarea "x"
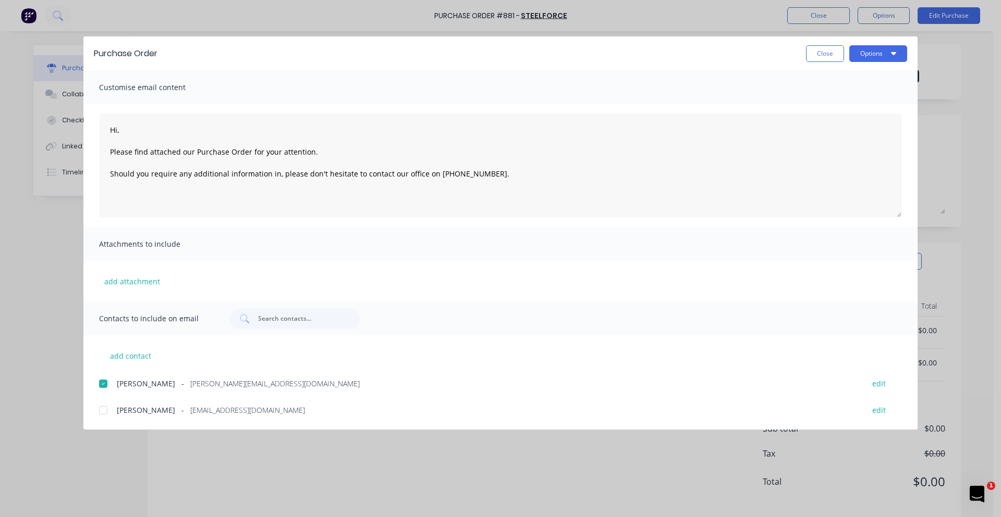
type textarea "Hi, Please find attached our Purchase Order for your attention. Should you requ…"
type textarea "x"
type textarea "Hi, Please find attached our Purchase Order for your attention. Should you requ…"
type textarea "x"
type textarea "Hi, Please find attached our Purchase Order for your attention. Should you requ…"
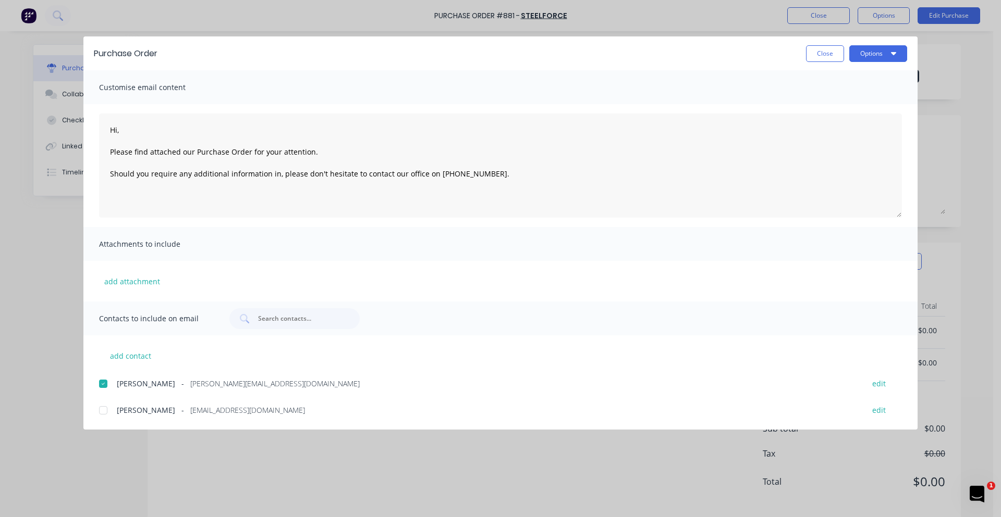
type textarea "x"
type textarea "Hi, Please find attached our Purchase Order for your attention. Should you requ…"
type textarea "x"
type textarea "Hi, Please find attached our Purchase Order for your attention. Should you requ…"
type textarea "x"
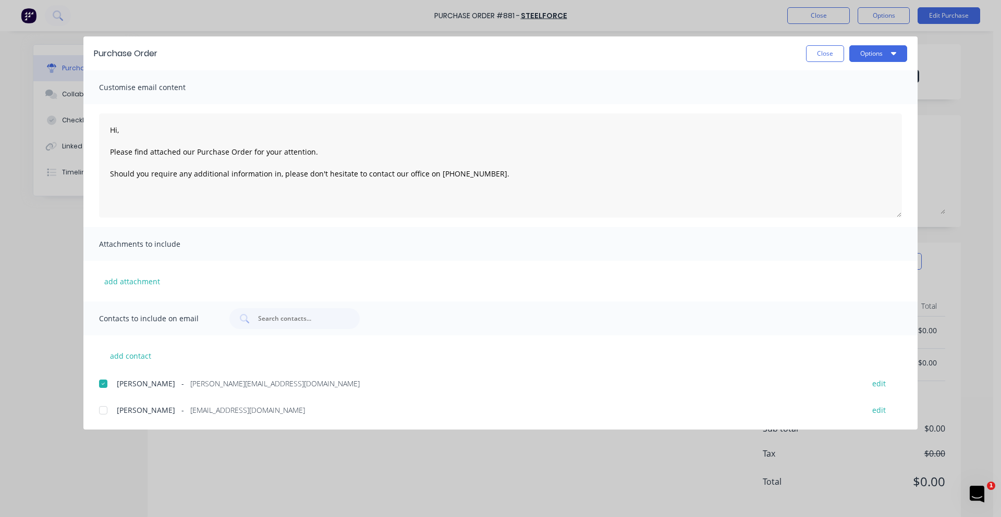
type textarea "Hi, Please find attached our Purchase Order for your attention. Should you requ…"
type textarea "x"
type textarea "Hi, Please find attached our Purchase Order for your attention. Should you requ…"
type textarea "x"
type textarea "Hi, Please find attached our Purchase Order for your attention. Should you requ…"
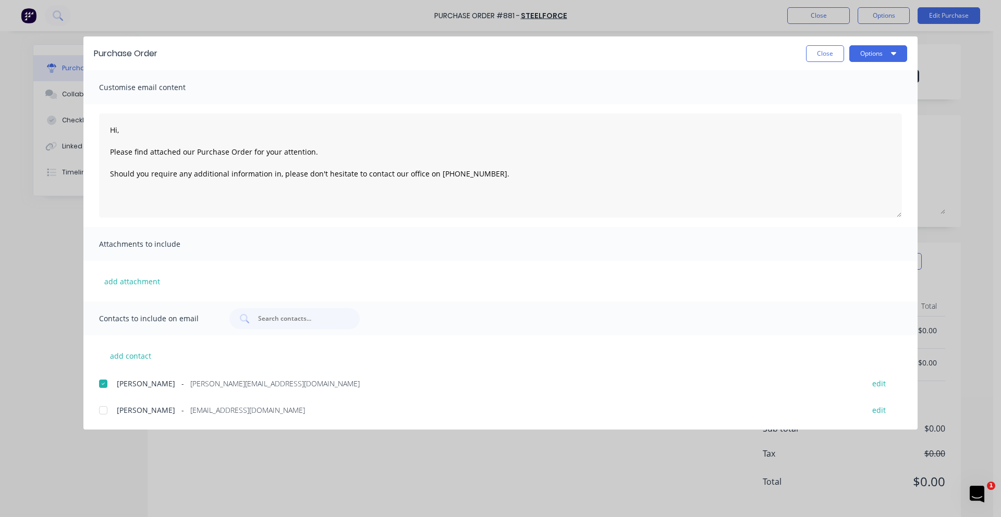
type textarea "x"
type textarea "Hi, Please find attached our Purchase Order for your attention. Should you requ…"
type textarea "x"
type textarea "Hi, Please find attached our Purchase Order for your attention. Should you requ…"
type textarea "x"
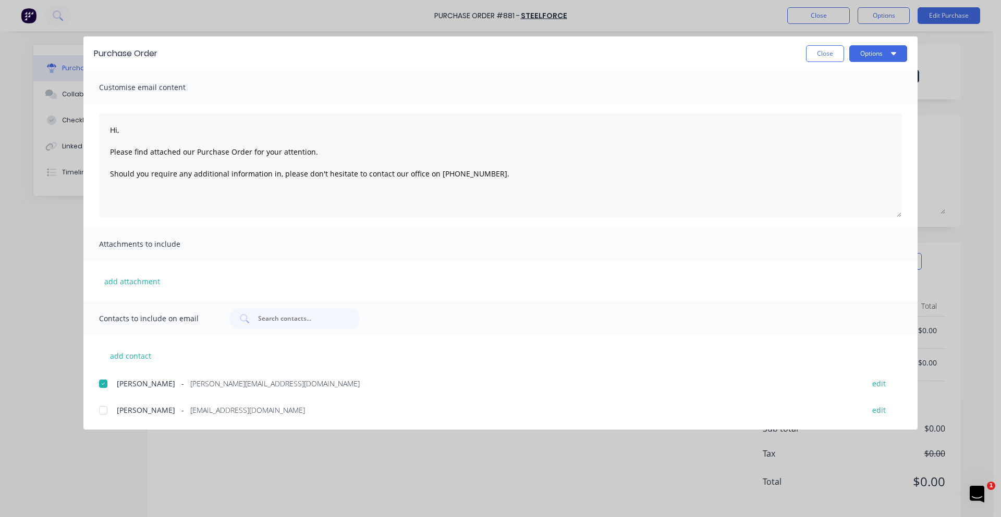
type textarea "Hi, Please find attached our Purchase Order for your attention. Should you requ…"
type textarea "x"
type textarea "Hi, Please find attached our Purchase Order for your attention. Should you requ…"
type textarea "x"
type textarea "Hi, Please find attached our Purchase Order for your attention. Should you requ…"
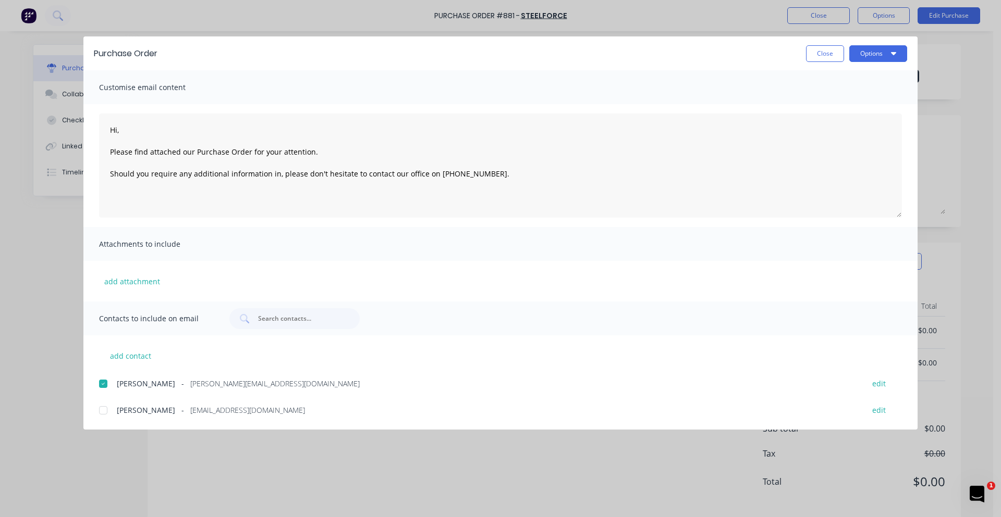
type textarea "x"
type textarea "Hi, Please find attached our Purchase Order for your attention. Should you requ…"
type textarea "x"
type textarea "Hi, Please find attached our Purchase Order for your attention. Should you requ…"
type textarea "x"
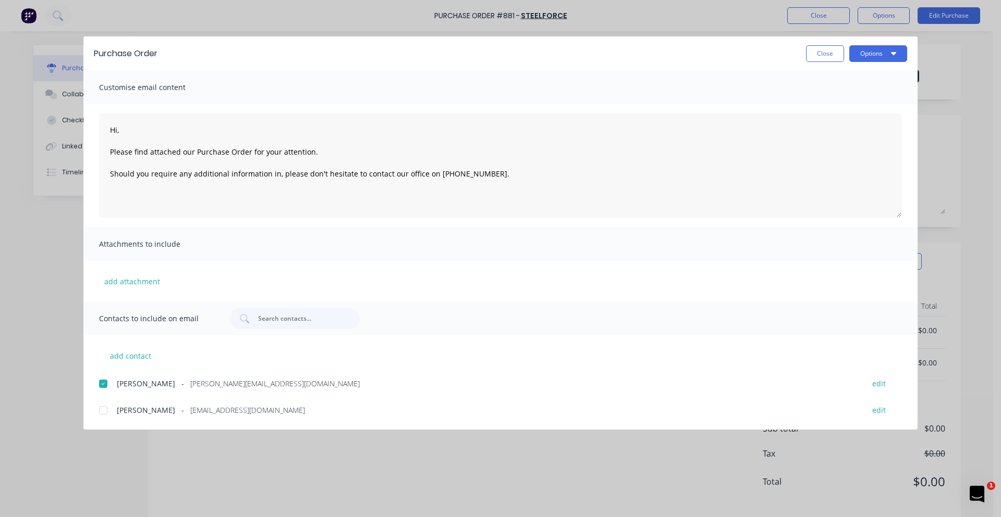
type textarea "Hi, Please find attached our Purchase Order for your attention. Should you requ…"
type textarea "x"
type textarea "Hi, Please find attached our Purchase Order for your attention. Should you requ…"
type textarea "x"
type textarea "Hi, Please find attached our Purchase Order for your attention. Should you requ…"
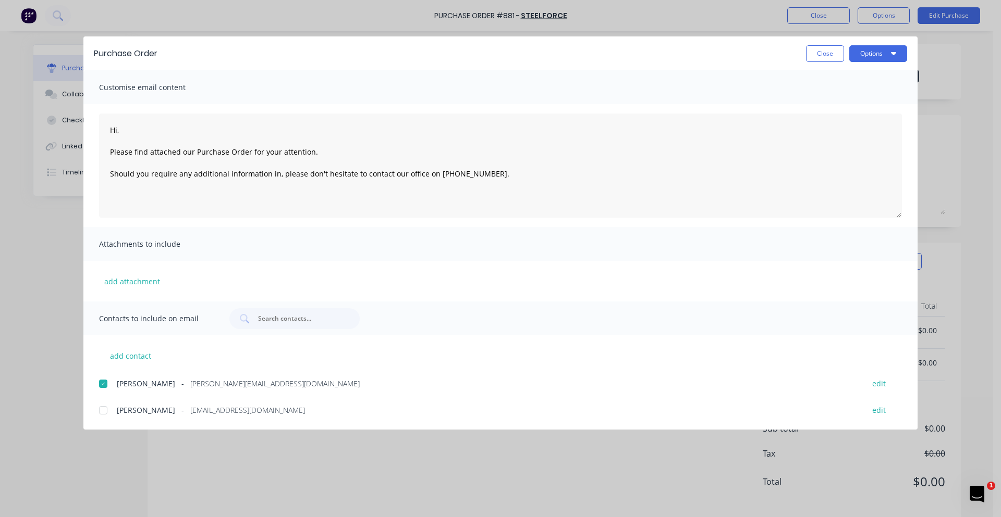
type textarea "x"
type textarea "Hi, Please find attached our Purchase Order for your attention. Should you requ…"
type textarea "x"
type textarea "Hi, Please find attached our Purchase Order for your attention. Should you requ…"
type textarea "x"
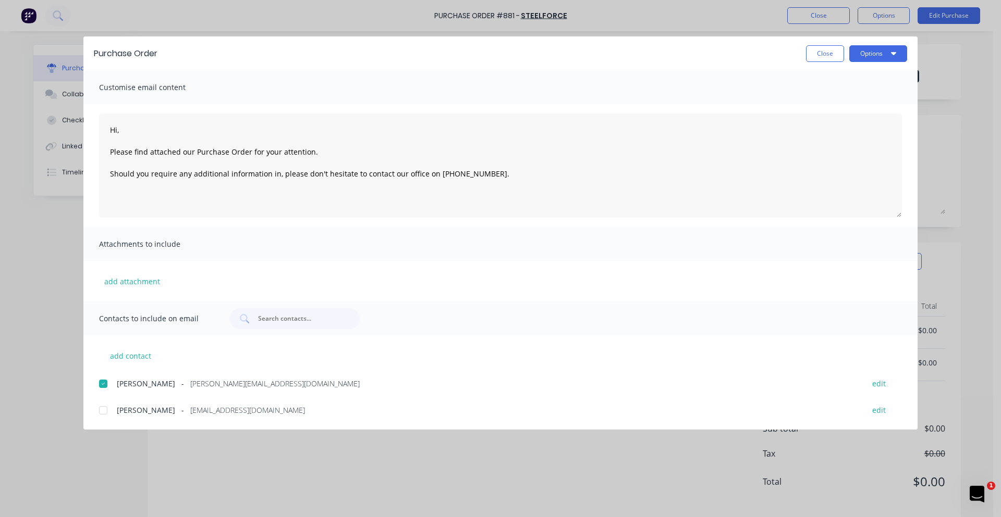
type textarea "Hi, Please find attached our Purchase Order for your attention. Should you requ…"
type textarea "x"
type textarea "Hi, Please find attached our Purchase Order for your attention. Should you requ…"
type textarea "x"
type textarea "Hi, Please find attached our Purchase Order for your attention. Should you requ…"
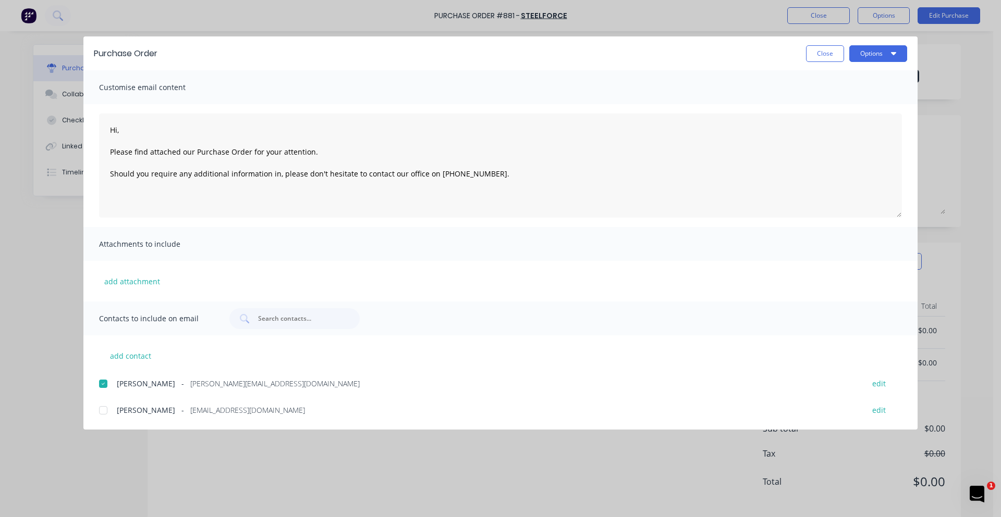
type textarea "x"
type textarea "Hi, Please find attached our Purchase Order for your attention. Should you requ…"
type textarea "x"
type textarea "Hi, Please find attached our Purchase Order for your attention. Should you requ…"
type textarea "x"
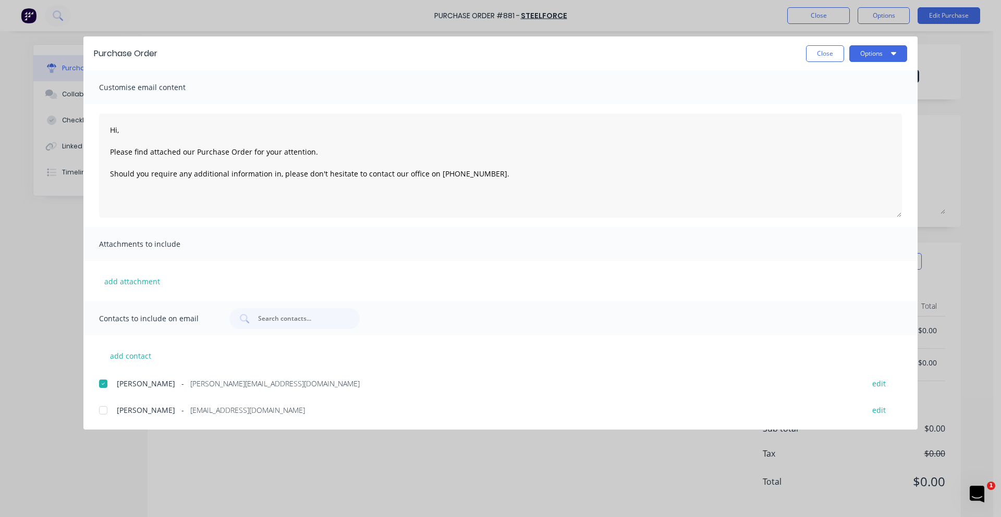
type textarea "Hi, Please find attached our Purchase Order for your attention. Should you requ…"
type textarea "x"
type textarea "Hi, Please find attached our Purchase Order for your attention. Should you requ…"
type textarea "x"
type textarea "Hi, Please find attached our Purchase Order for your attention. Should you requ…"
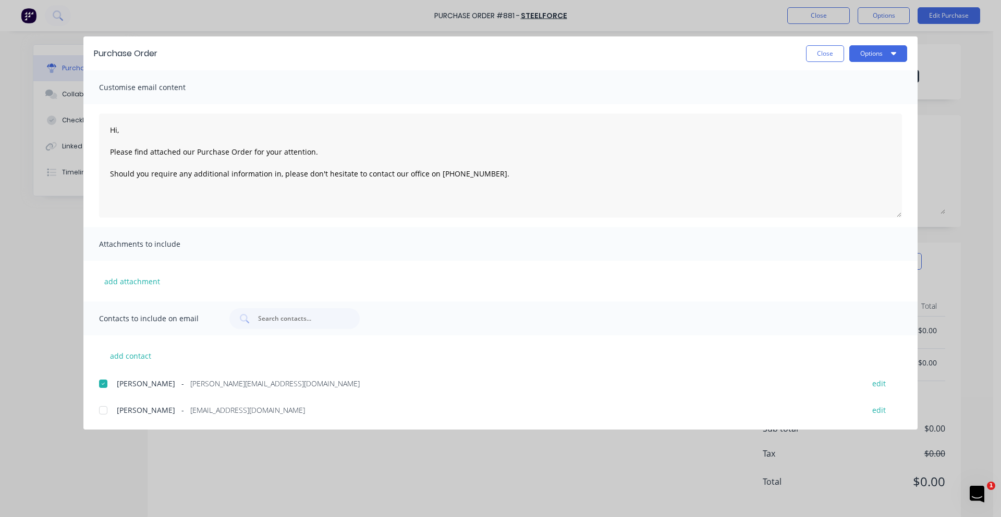
type textarea "x"
type textarea "Hi, Please find attached our Purchase Order for your attention. Should you requ…"
type textarea "x"
type textarea "Hi, Please find attached our Purchase Order for your attention. Should you requ…"
type textarea "x"
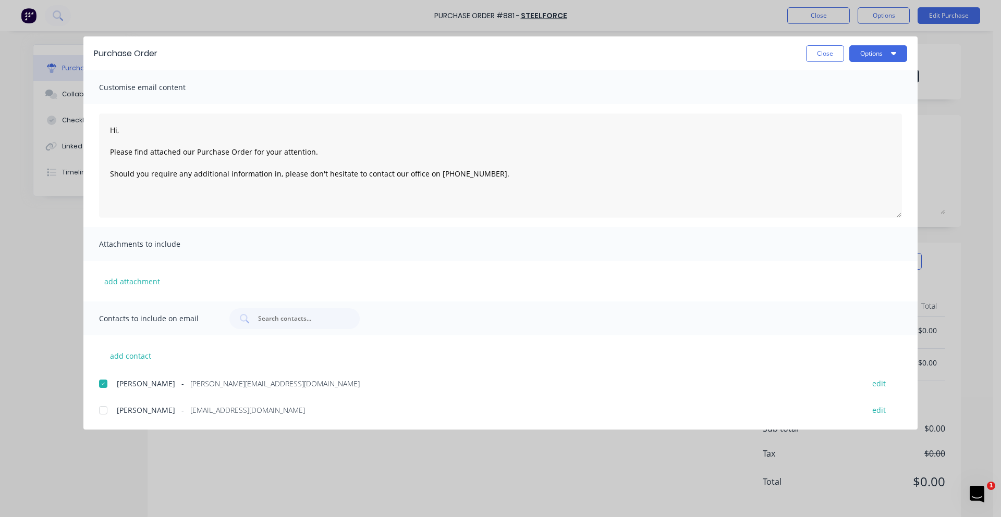
type textarea "Hi, Please find attached our Purchase Order for your attention. Should you requ…"
type textarea "x"
type textarea "Hi, Please find attached our Purchase Order for your attention. Should you requ…"
type textarea "x"
type textarea "Hi, Please find attached our Purchase Order for your attention. Should you requ…"
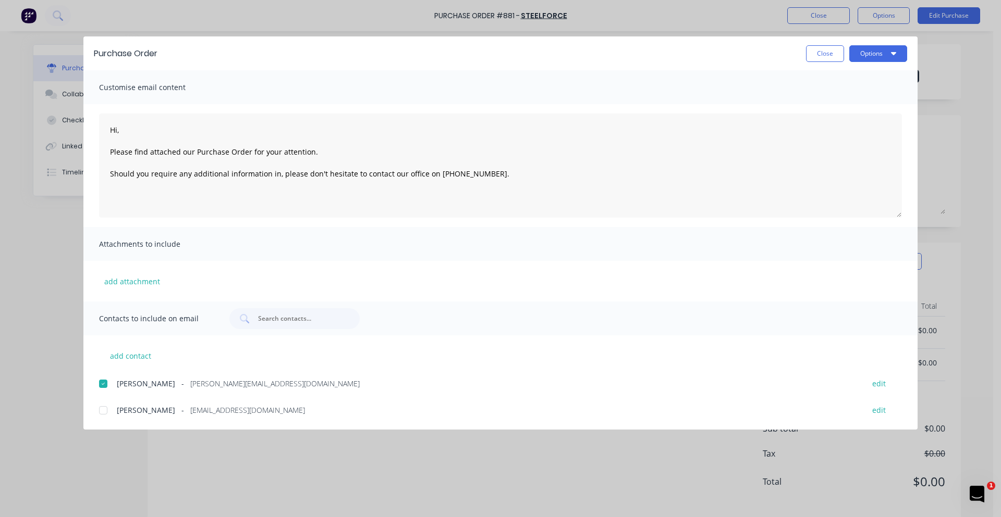
type textarea "x"
type textarea "Hi, Please find attached our Purchase Order for your attention. Should you requ…"
type textarea "x"
type textarea "Hi, Please find attached our Purchase Order for your attention. Should you requ…"
type textarea "x"
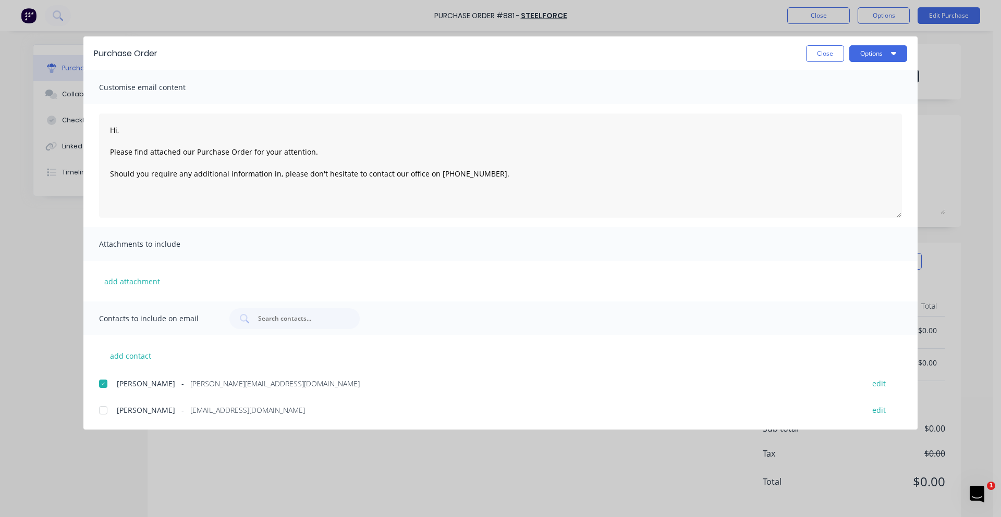
type textarea "Hi, Please find attached our Purchase Order for your attention. Should you requ…"
type textarea "x"
type textarea "Hi, Please find attached our Purchase Order for your attention. Should you requ…"
type textarea "x"
type textarea "Hi, Please find attached our Purchase Order for your attention. Should you requ…"
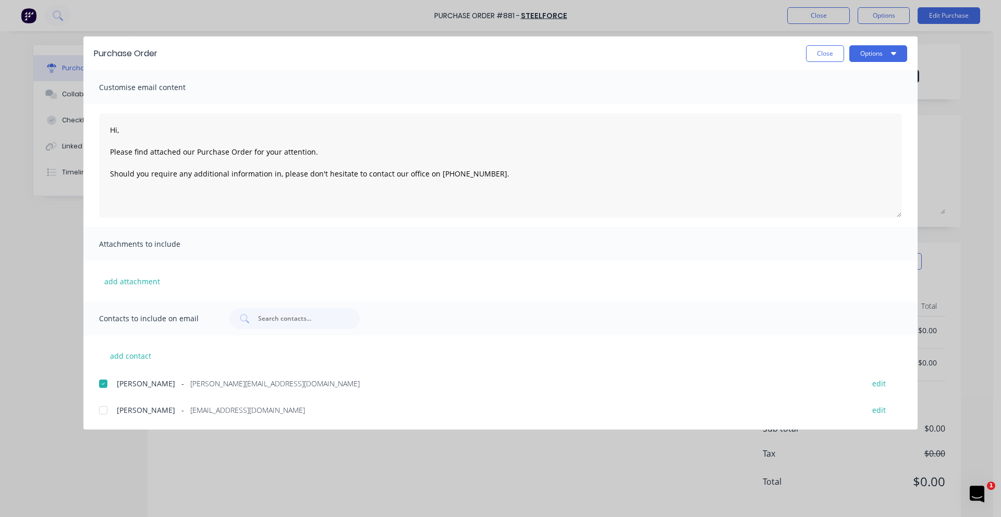
type textarea "x"
type textarea "Hi, Please find attached our Purchase Order for your attention. Should you requ…"
